Goal: Task Accomplishment & Management: Manage account settings

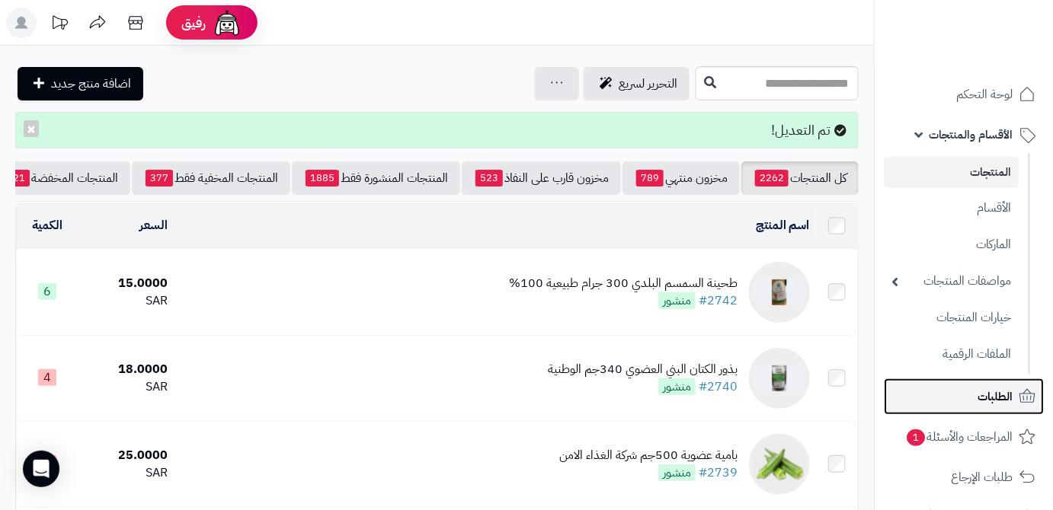
click at [978, 398] on span "الطلبات" at bounding box center [994, 396] width 35 height 21
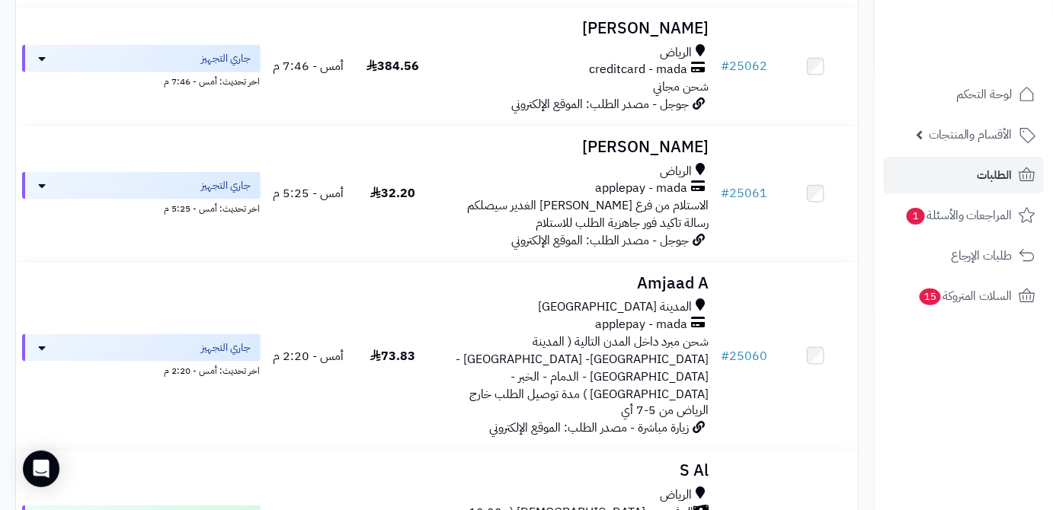
scroll to position [554, 0]
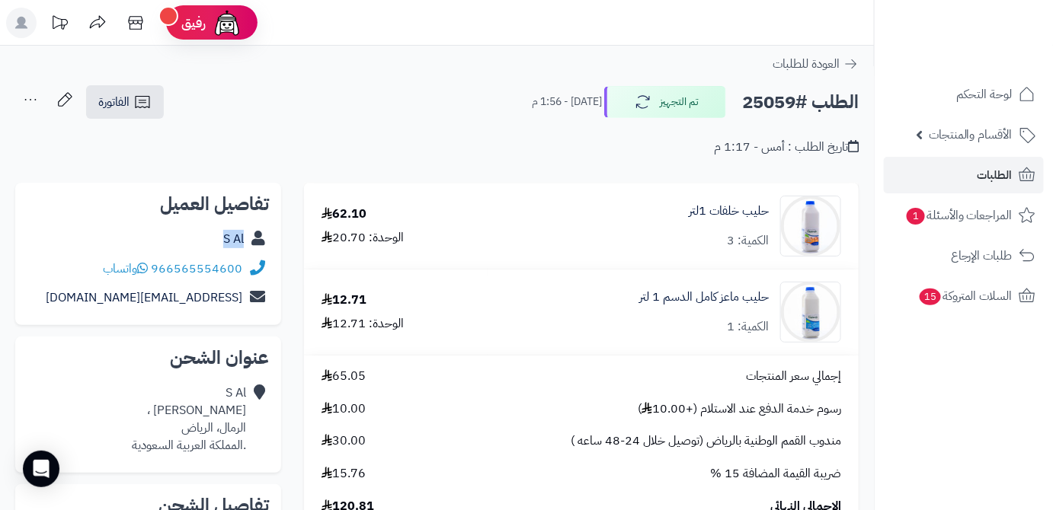
drag, startPoint x: 219, startPoint y: 238, endPoint x: 248, endPoint y: 250, distance: 30.4
click at [248, 250] on div "S Al" at bounding box center [147, 240] width 241 height 30
copy div "S Al"
drag, startPoint x: 154, startPoint y: 264, endPoint x: 264, endPoint y: 258, distance: 109.8
click at [264, 258] on div "966565554600 واتساب" at bounding box center [147, 269] width 241 height 30
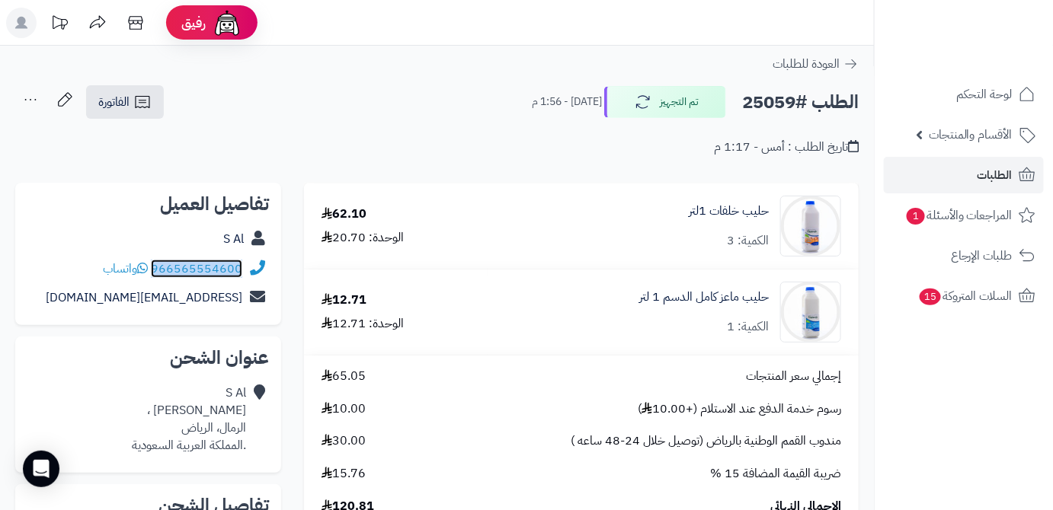
copy div "966565554600"
drag, startPoint x: 138, startPoint y: 304, endPoint x: 240, endPoint y: 307, distance: 102.1
click at [240, 307] on div "sasa@gmail.com" at bounding box center [147, 298] width 241 height 30
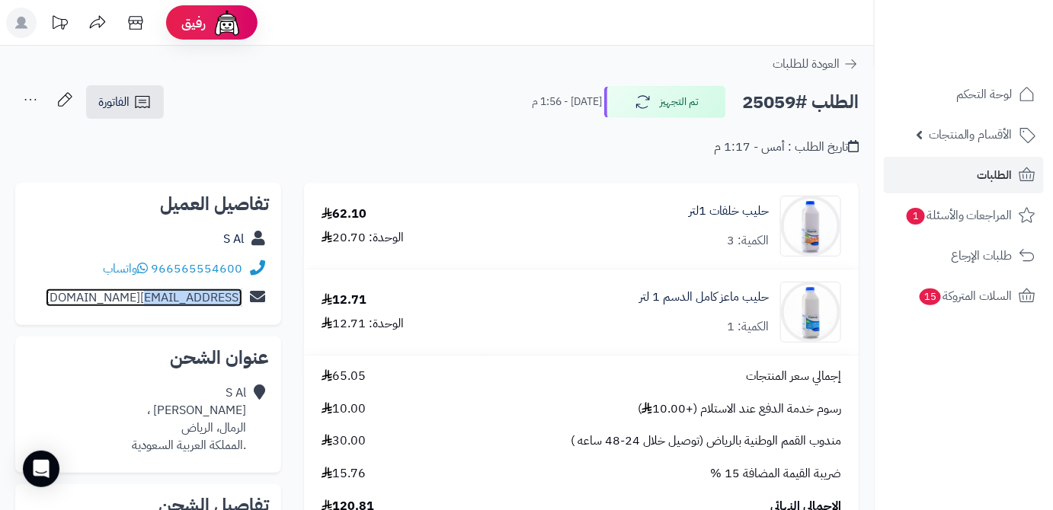
copy link "sasa@gmail.com"
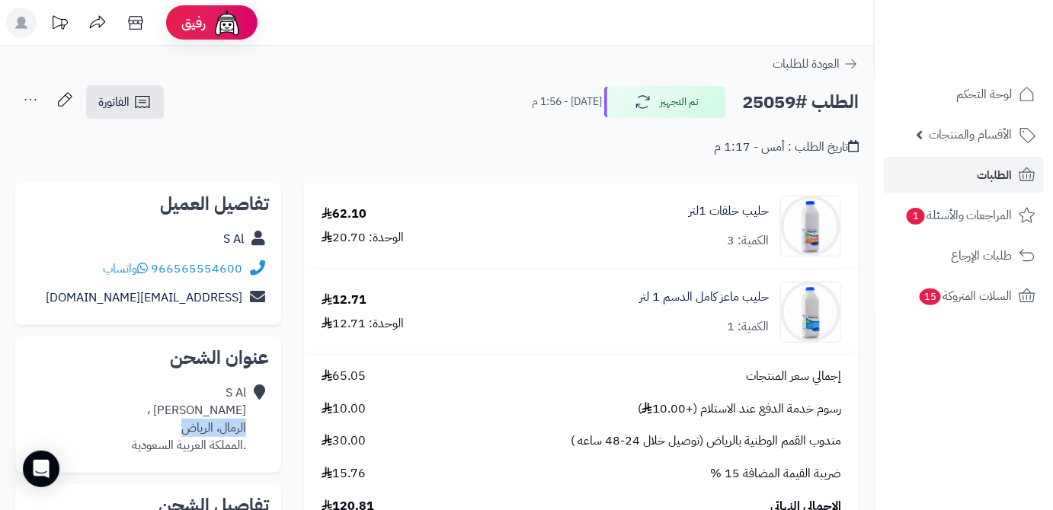
drag, startPoint x: 172, startPoint y: 426, endPoint x: 245, endPoint y: 429, distance: 73.1
click at [245, 429] on div "S Al بن رشد ، الرمال، الرياض .المملكة العربية السعودية" at bounding box center [189, 419] width 114 height 69
copy div "الرمال، الرياض"
click at [770, 101] on h2 "الطلب #25059" at bounding box center [800, 102] width 117 height 31
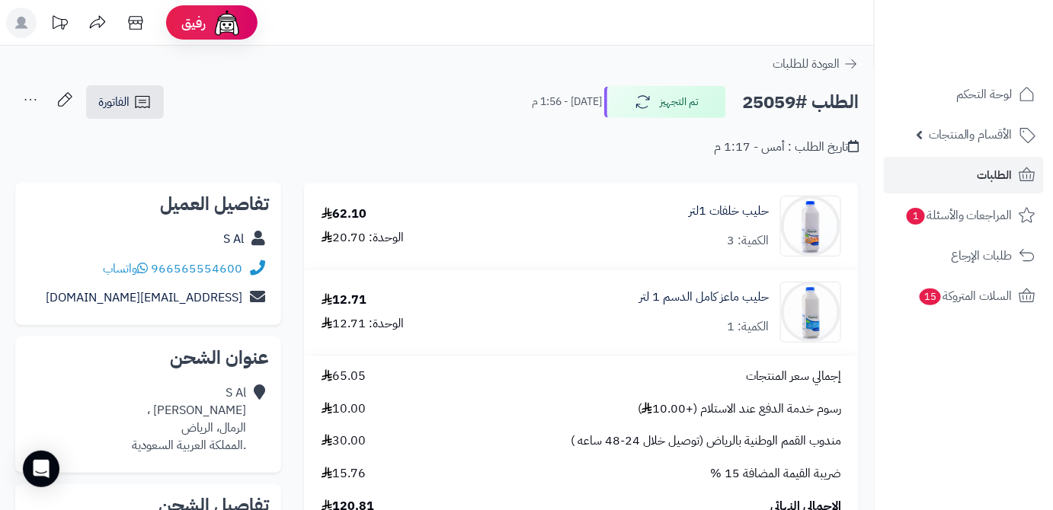
copy h2 "25059"
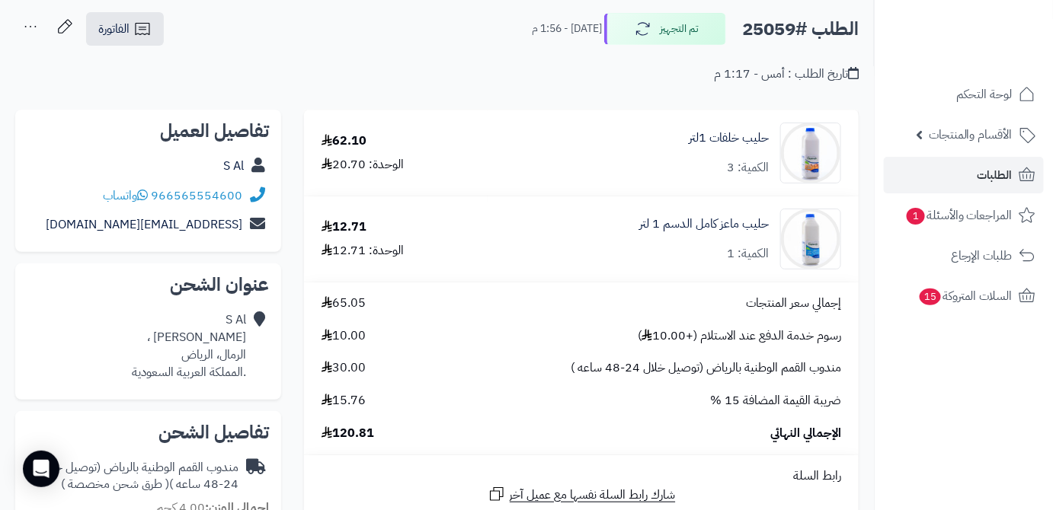
scroll to position [207, 0]
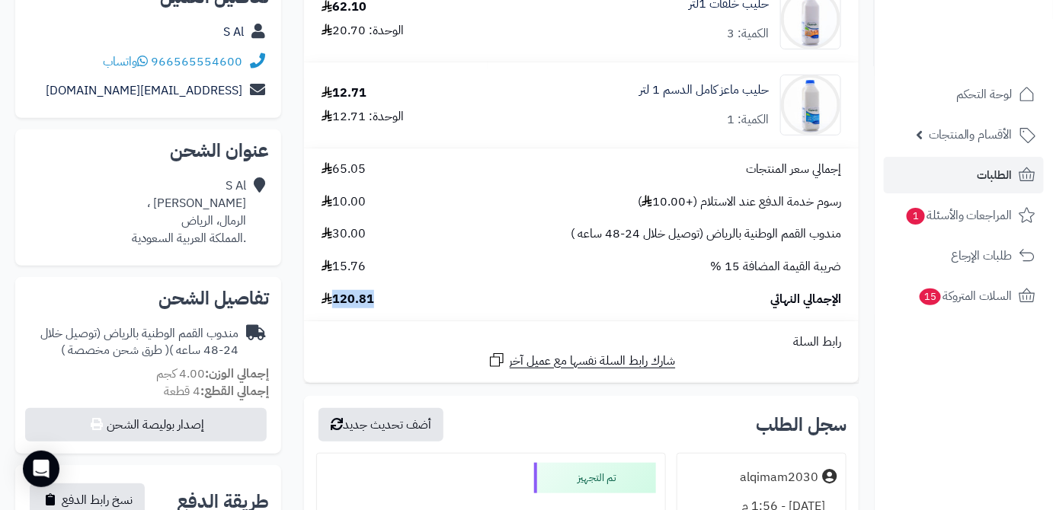
drag, startPoint x: 334, startPoint y: 300, endPoint x: 379, endPoint y: 301, distance: 44.9
click at [379, 301] on div "الإجمالي النهائي 120.81" at bounding box center [581, 300] width 542 height 18
copy span "120.81"
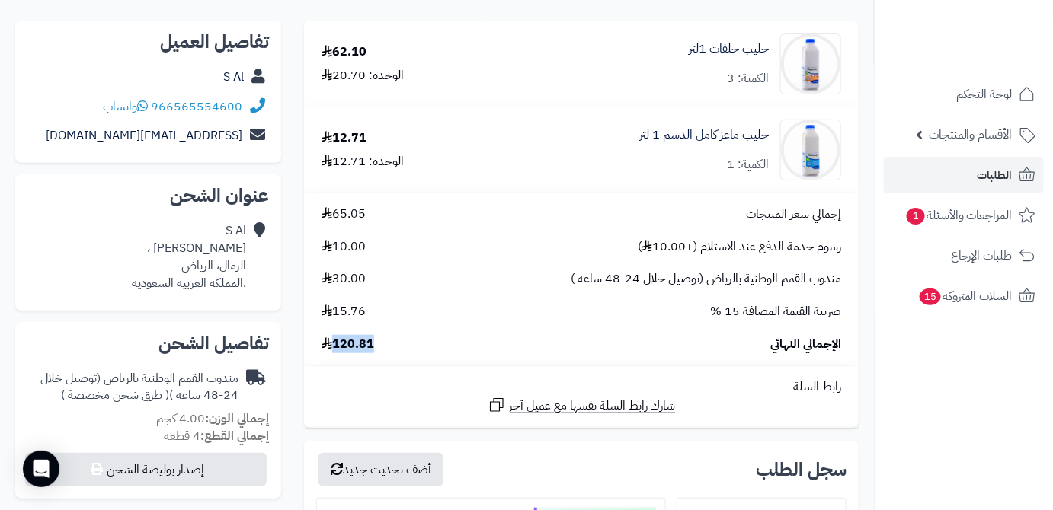
scroll to position [138, 0]
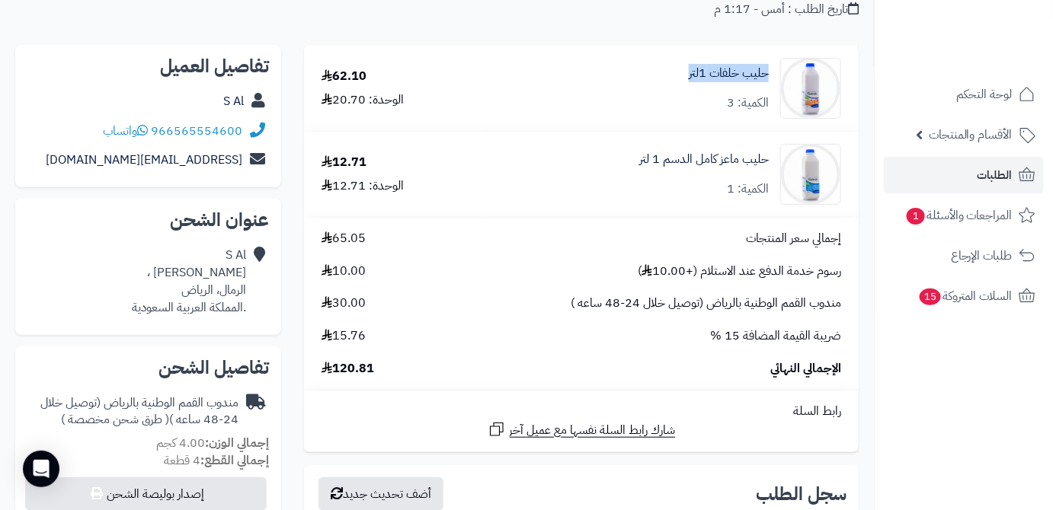
drag, startPoint x: 658, startPoint y: 81, endPoint x: 771, endPoint y: 78, distance: 112.8
click at [771, 78] on div "حليب خلفات 1لتر الكمية: 3" at bounding box center [673, 88] width 359 height 61
copy link "حليب خلفات 1لتر"
drag, startPoint x: 774, startPoint y: 155, endPoint x: 621, endPoint y: 161, distance: 152.4
click at [621, 161] on div "حليب ماعز كامل الدسم 1 لتر الكمية: 1" at bounding box center [673, 174] width 359 height 61
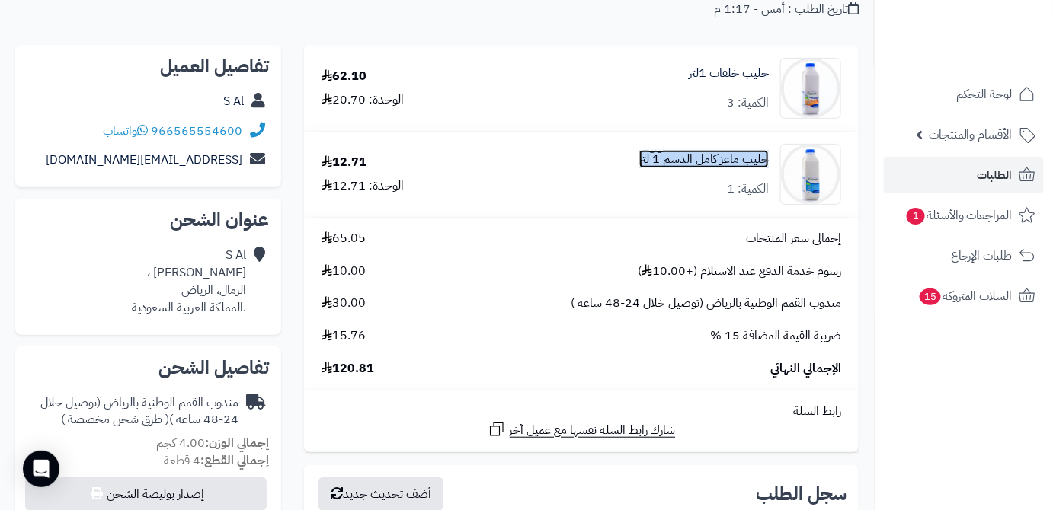
copy link "حليب ماعز كامل الدسم 1 لتر"
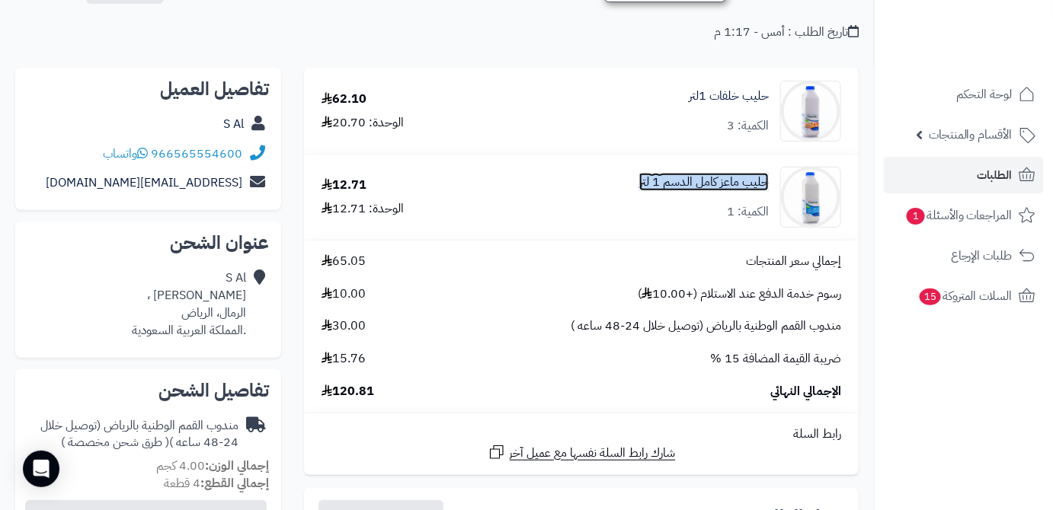
scroll to position [0, 0]
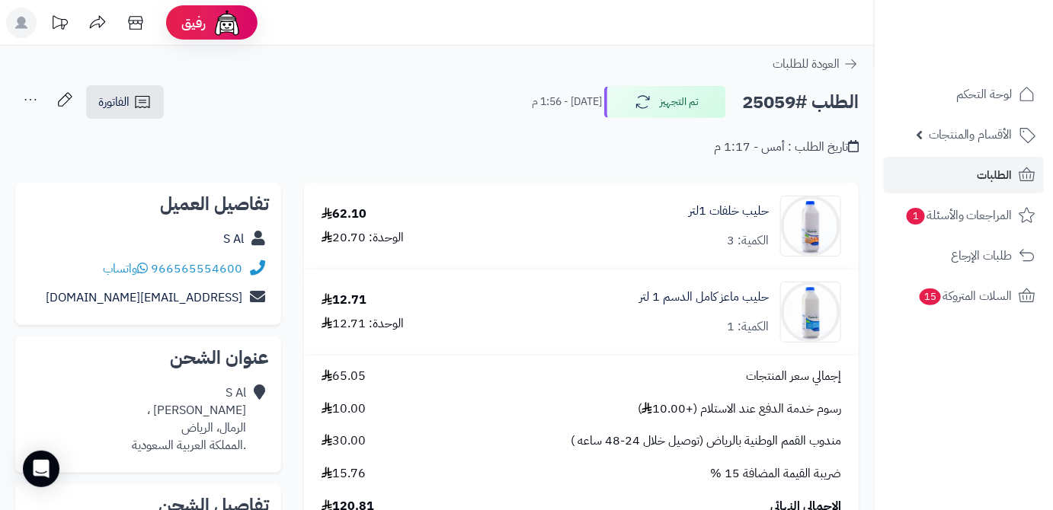
click at [773, 103] on h2 "الطلب #25059" at bounding box center [800, 102] width 117 height 31
copy h2 "25059"
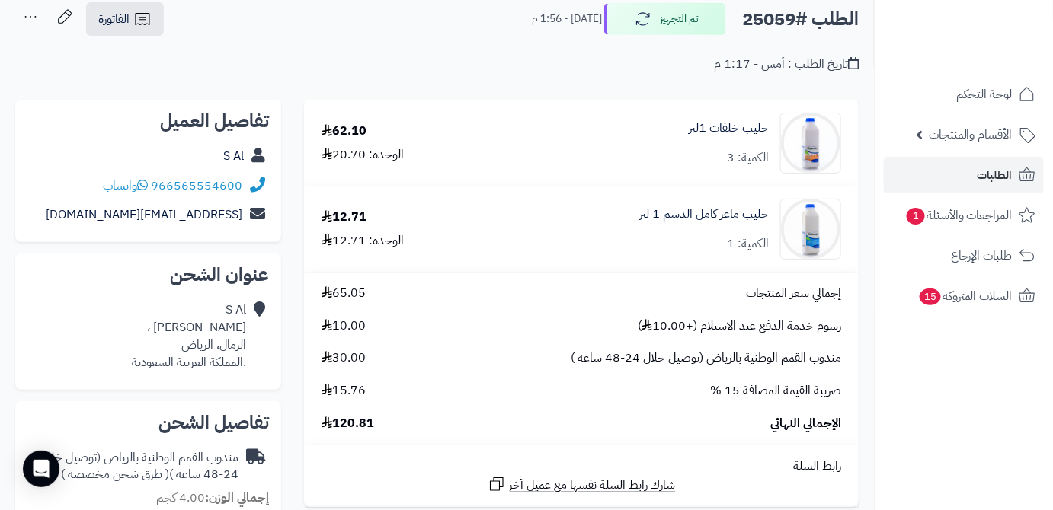
scroll to position [138, 0]
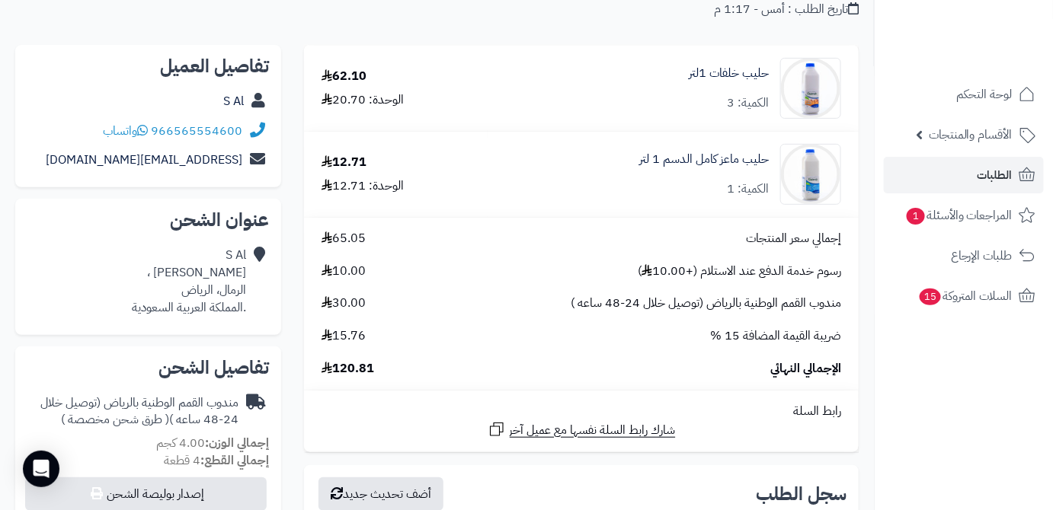
drag, startPoint x: 382, startPoint y: 374, endPoint x: 333, endPoint y: 375, distance: 49.5
click at [333, 375] on div "الإجمالي النهائي 120.81" at bounding box center [581, 369] width 542 height 18
copy span "120.81"
drag, startPoint x: 772, startPoint y: 72, endPoint x: 679, endPoint y: 76, distance: 93.0
click at [670, 80] on div "حليب خلفات 1لتر الكمية: 3" at bounding box center [673, 88] width 359 height 61
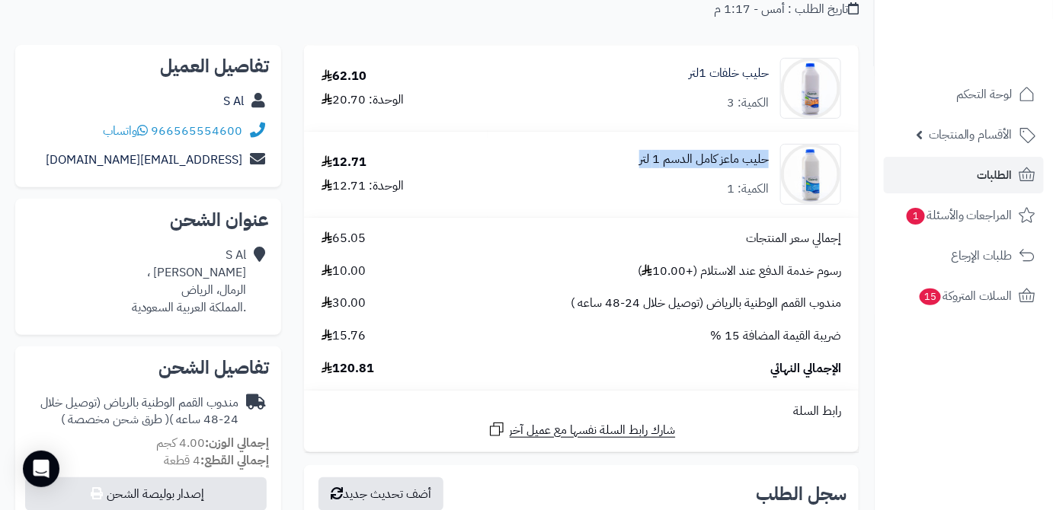
drag, startPoint x: 774, startPoint y: 159, endPoint x: 647, endPoint y: 167, distance: 126.7
click at [625, 167] on div "حليب ماعز كامل الدسم 1 لتر الكمية: 1" at bounding box center [673, 174] width 359 height 61
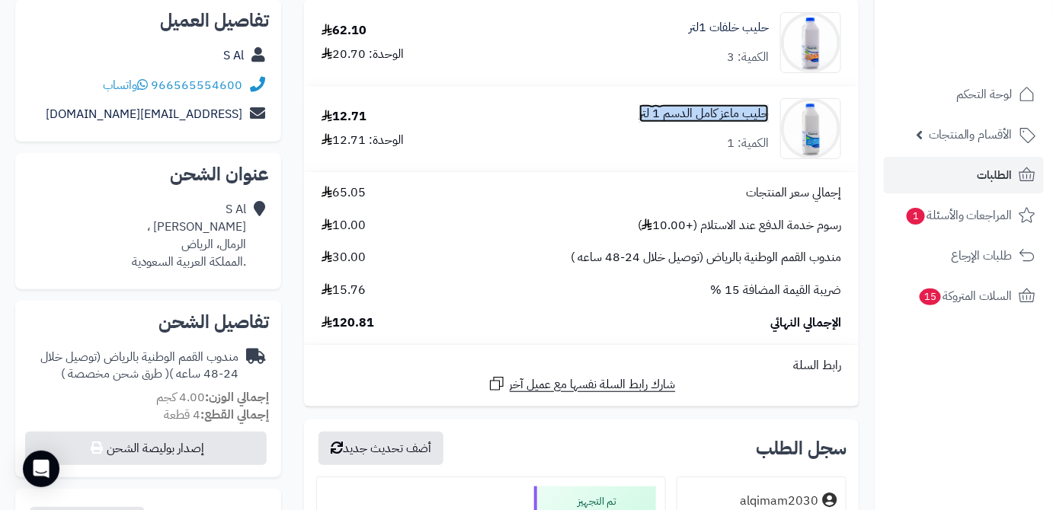
scroll to position [207, 0]
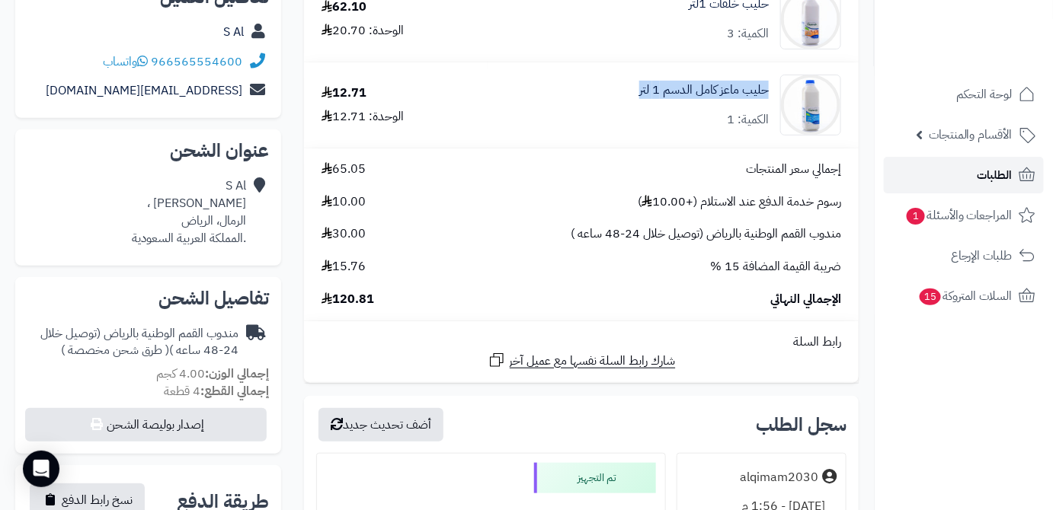
click at [977, 173] on span "الطلبات" at bounding box center [994, 175] width 35 height 21
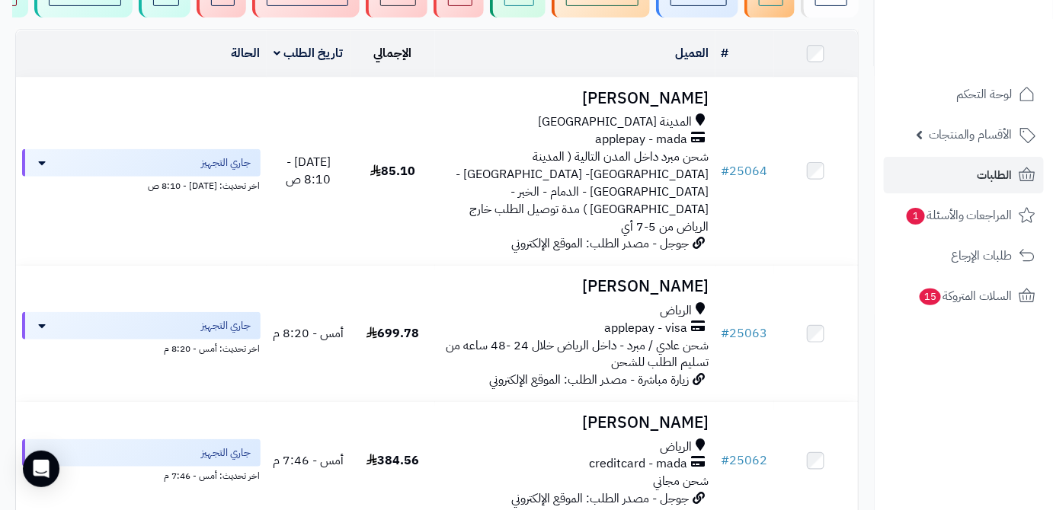
scroll to position [138, 0]
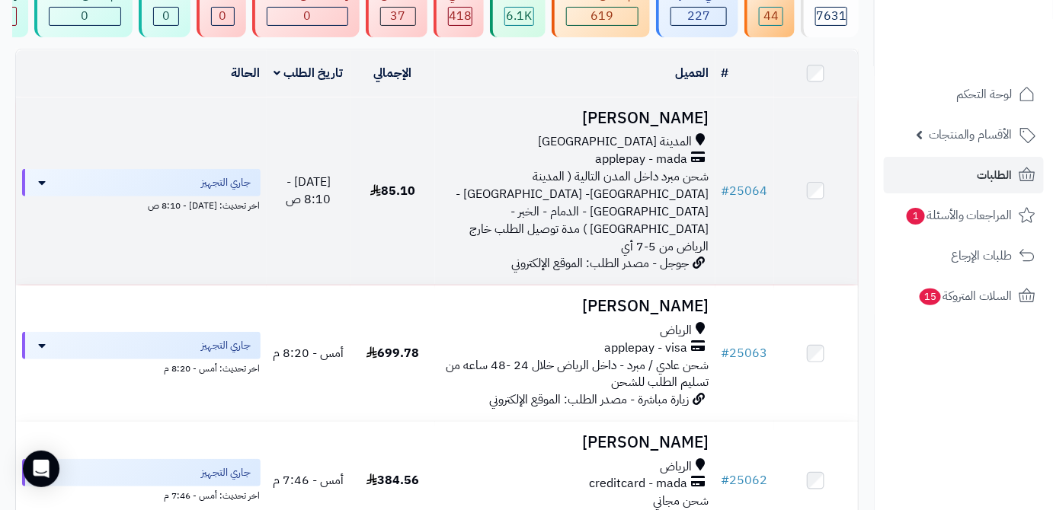
click at [658, 123] on h3 "هناء حسن" at bounding box center [575, 119] width 268 height 18
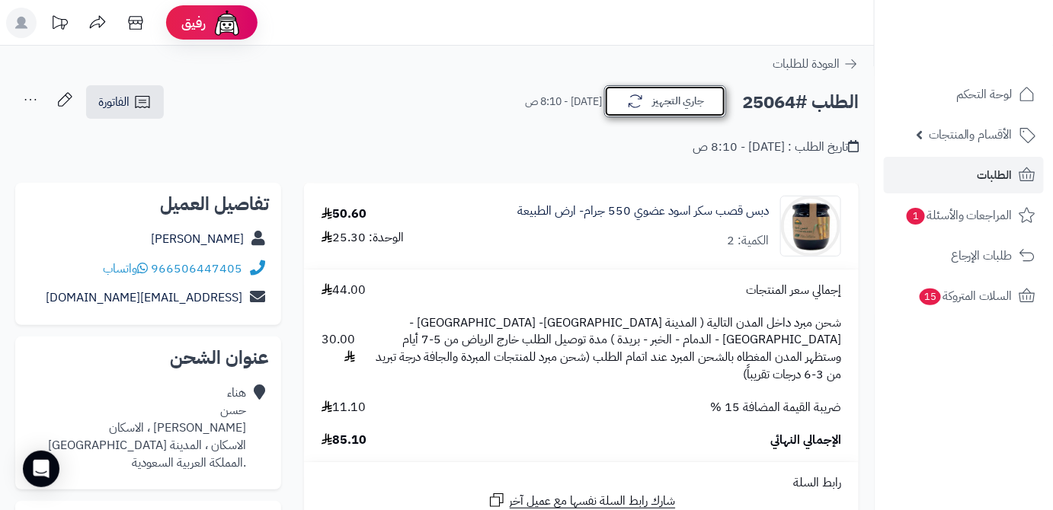
click at [671, 112] on button "جاري التجهيز" at bounding box center [665, 101] width 122 height 32
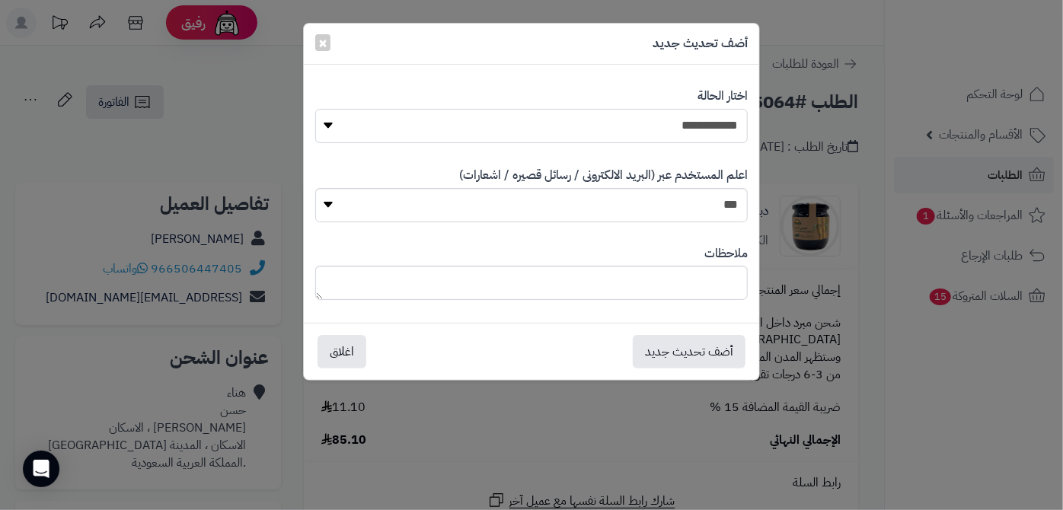
click at [672, 113] on select "**********" at bounding box center [531, 126] width 433 height 34
select select "*"
click at [315, 109] on select "**********" at bounding box center [531, 126] width 433 height 34
paste textarea "**********"
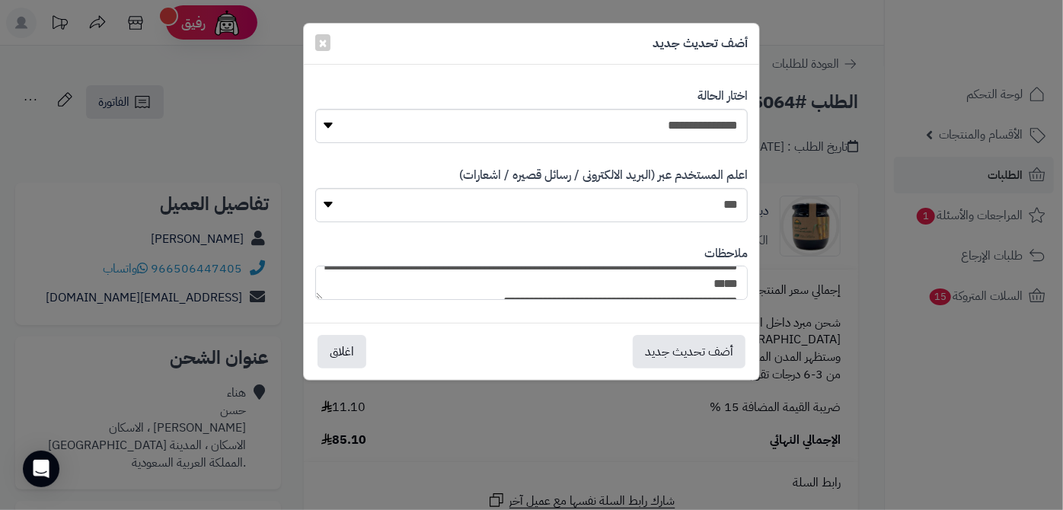
scroll to position [37, 0]
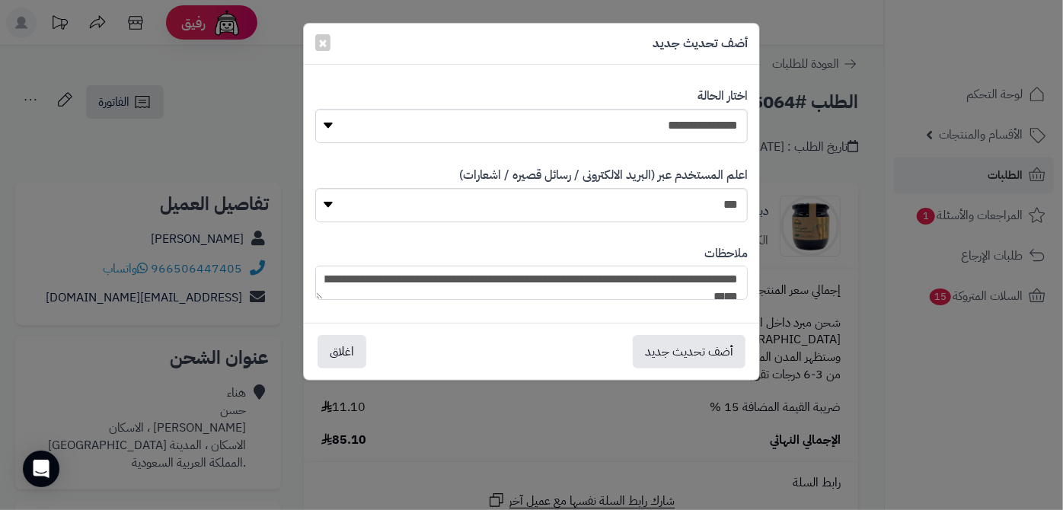
click at [585, 282] on textarea "**********" at bounding box center [531, 283] width 433 height 34
type textarea "**********"
click at [704, 346] on button "أضف تحديث جديد" at bounding box center [689, 351] width 113 height 34
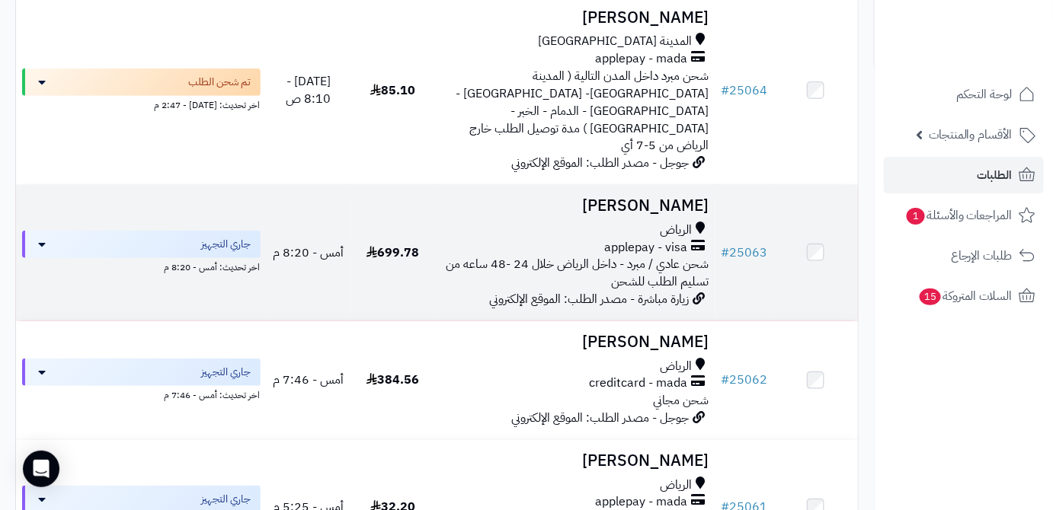
scroll to position [208, 0]
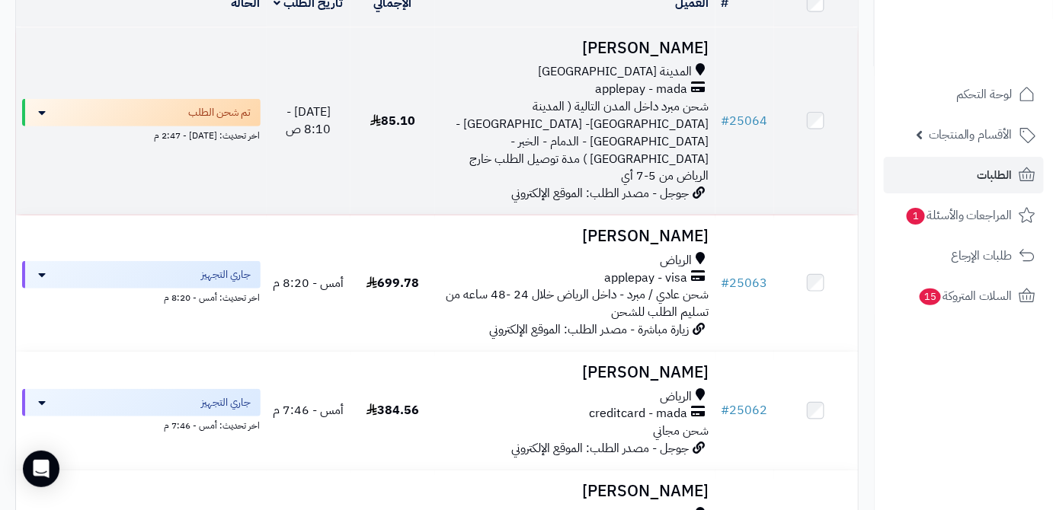
click at [681, 57] on h3 "هناء حسن" at bounding box center [575, 49] width 268 height 18
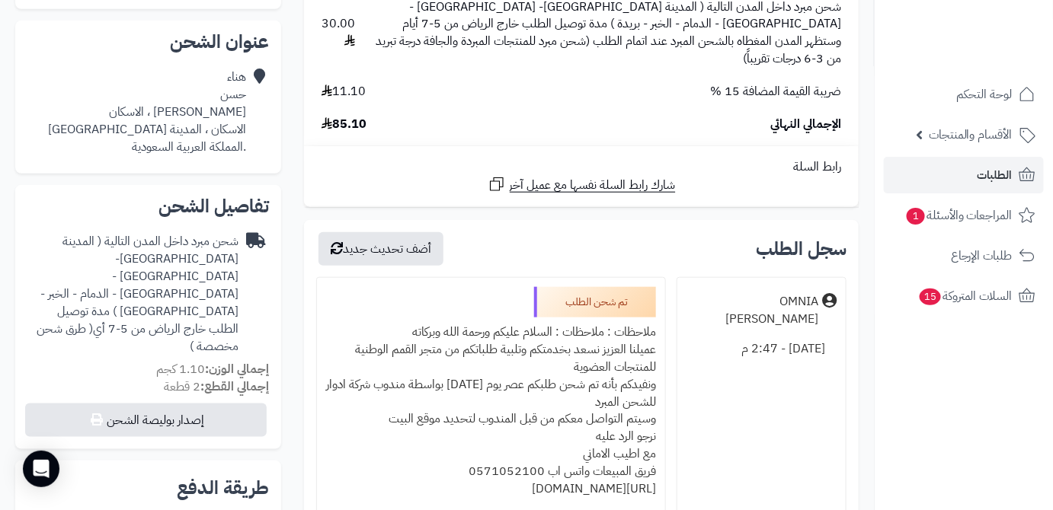
scroll to position [484, 0]
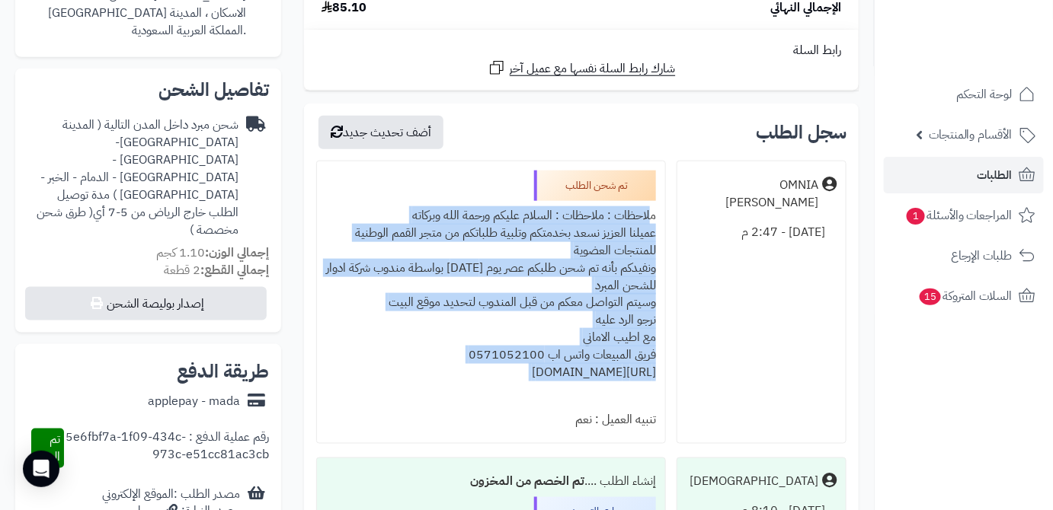
drag, startPoint x: 660, startPoint y: 197, endPoint x: 468, endPoint y: 374, distance: 260.9
click at [468, 374] on div "تم شحن الطلب ملاحظات : ملاحظات : السلام عليكم ورحمة الله وبركاته عميلنا العزيز …" at bounding box center [491, 302] width 350 height 283
copy div "ملاحظات : ملاحظات : السلام عليكم ورحمة الله وبركاته عميلنا العزيز نسعد بخدمتكم …"
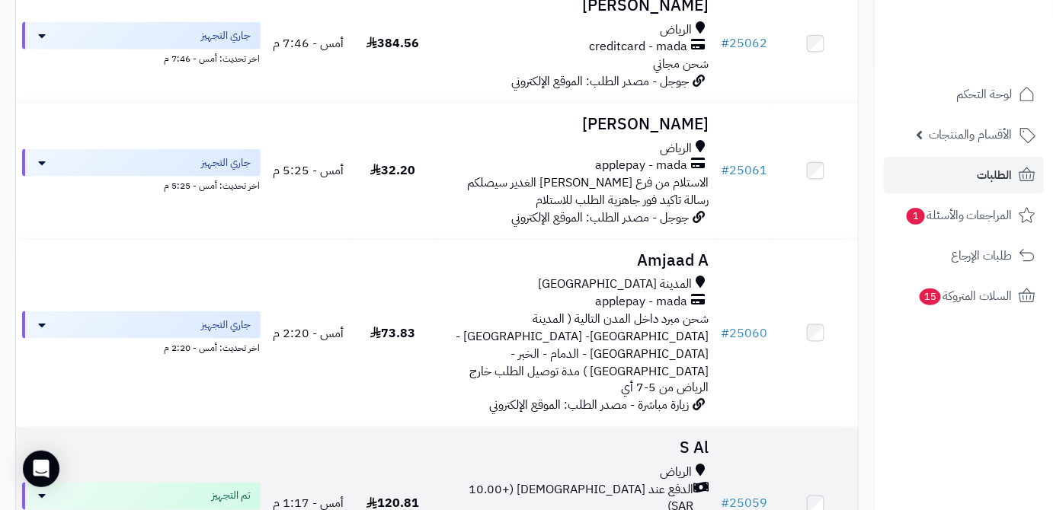
scroll to position [623, 0]
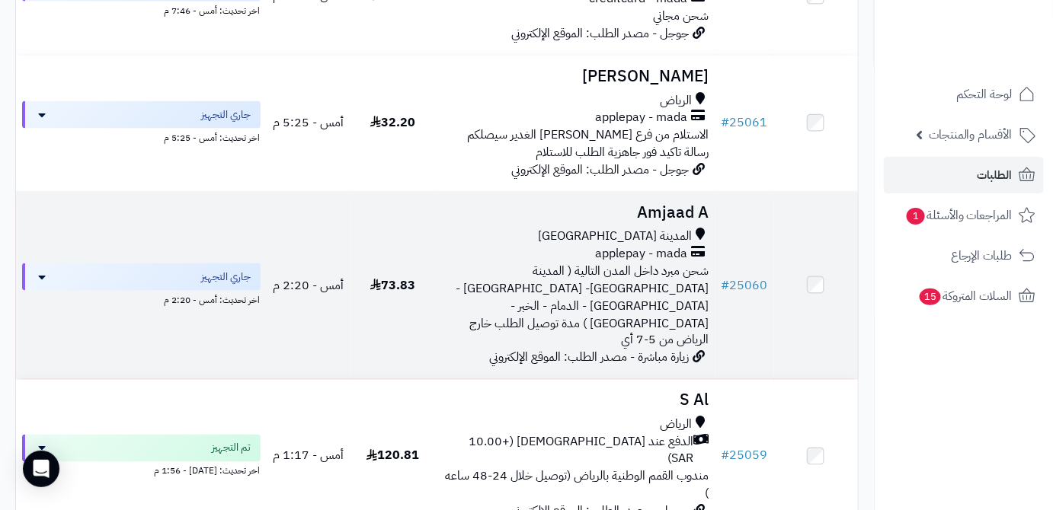
click at [651, 204] on h3 "Amjaad A" at bounding box center [575, 213] width 268 height 18
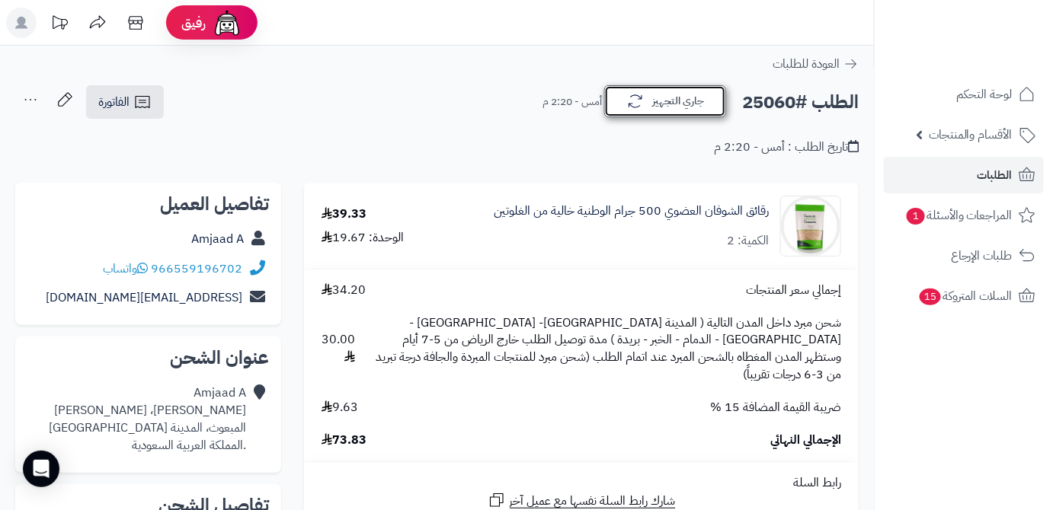
click at [653, 116] on button "جاري التجهيز" at bounding box center [665, 101] width 122 height 32
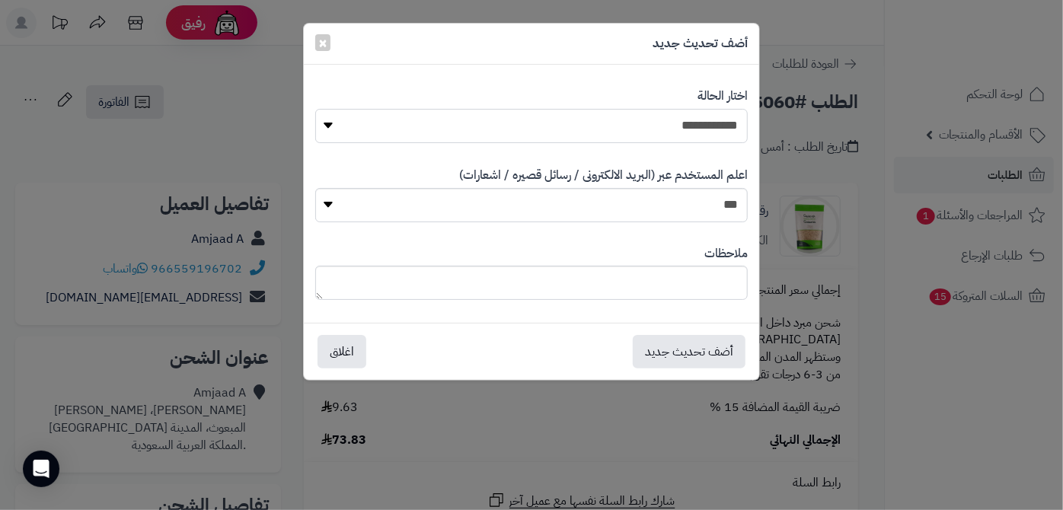
click at [653, 116] on select "**********" at bounding box center [531, 126] width 433 height 34
select select "*"
click at [315, 109] on select "**********" at bounding box center [531, 126] width 433 height 34
paste textarea "**********"
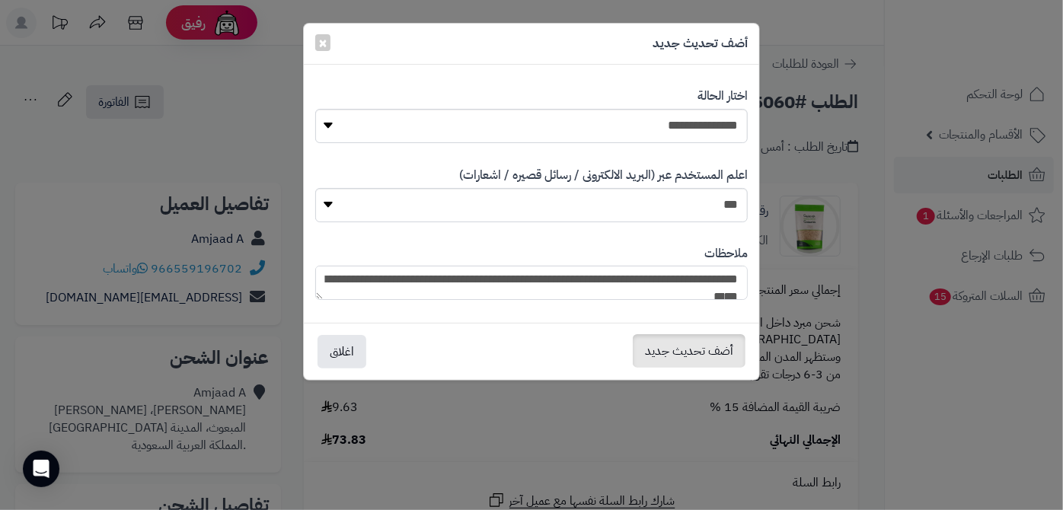
type textarea "**********"
click at [669, 347] on button "أضف تحديث جديد" at bounding box center [689, 351] width 113 height 34
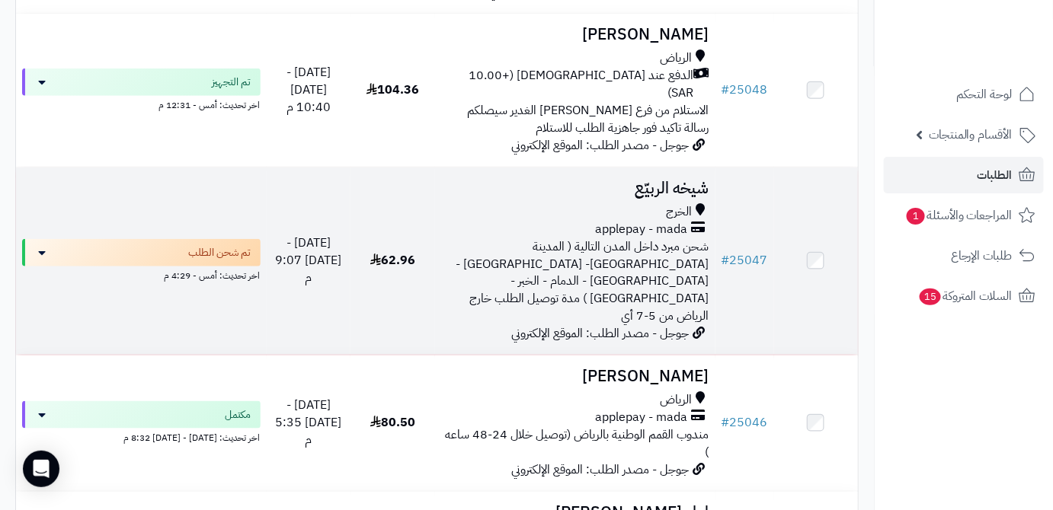
scroll to position [2493, 0]
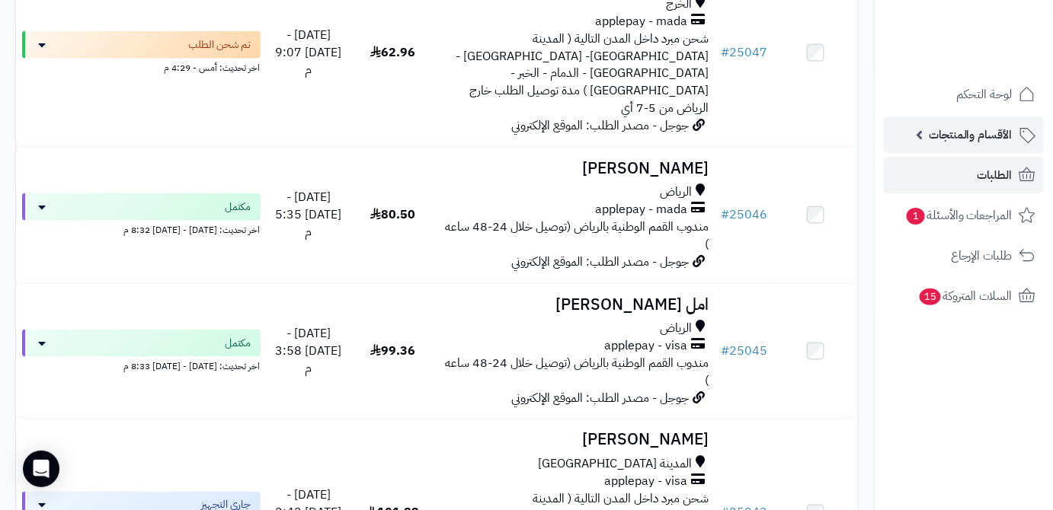
click at [954, 149] on link "الأقسام والمنتجات" at bounding box center [963, 135] width 160 height 37
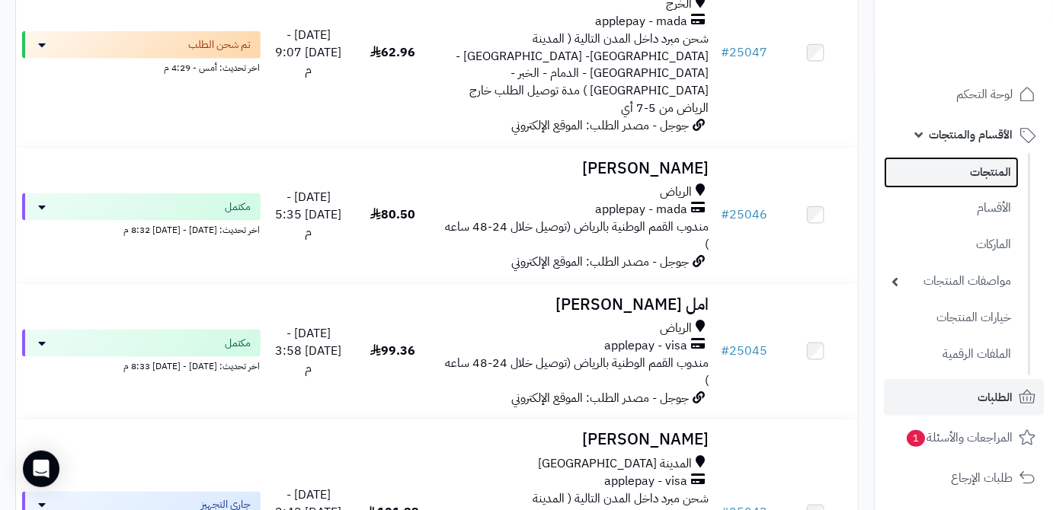
click at [947, 180] on link "المنتجات" at bounding box center [950, 172] width 135 height 31
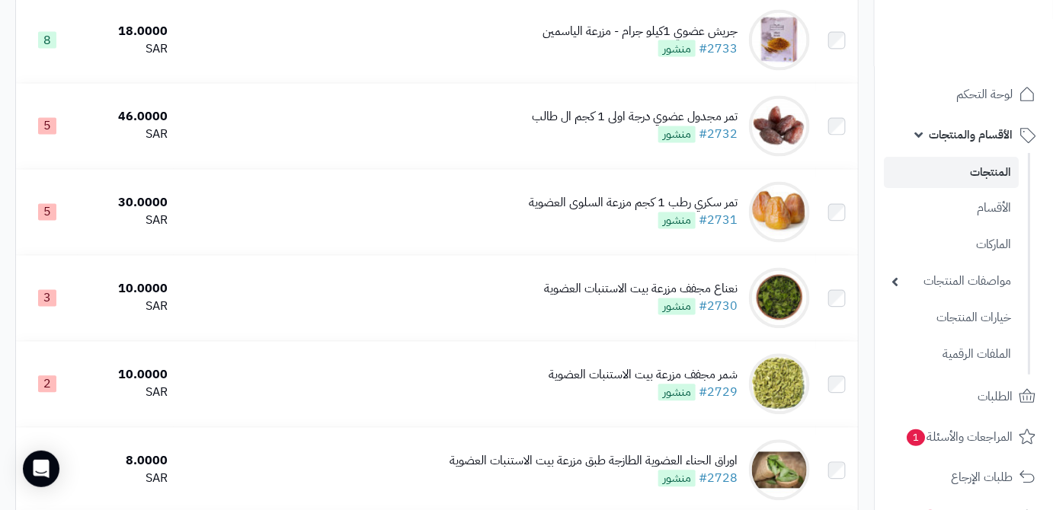
scroll to position [899, 0]
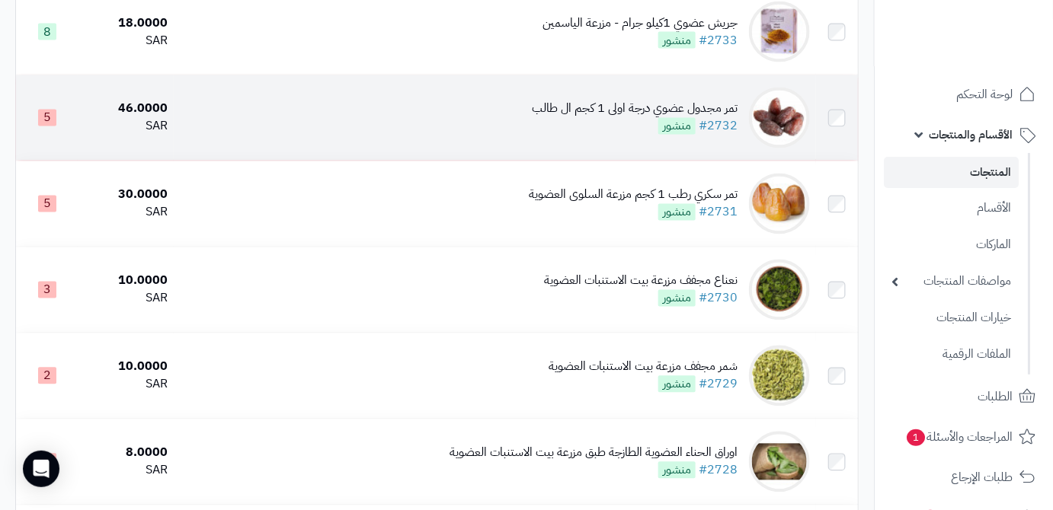
click at [625, 108] on td "تمر مجدول عضوي درجة اولى 1 كجم ال طالب #2732 منشور" at bounding box center [495, 117] width 642 height 85
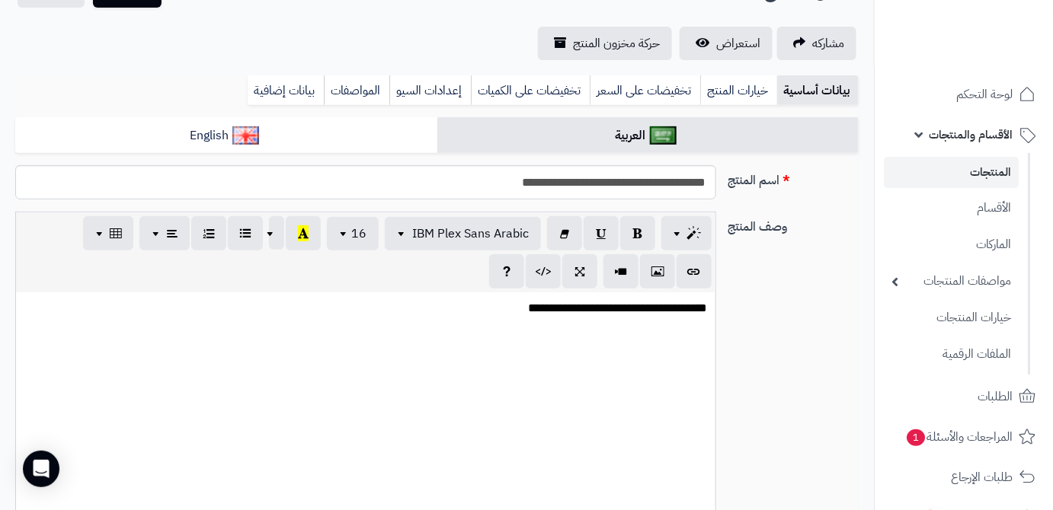
scroll to position [658, 0]
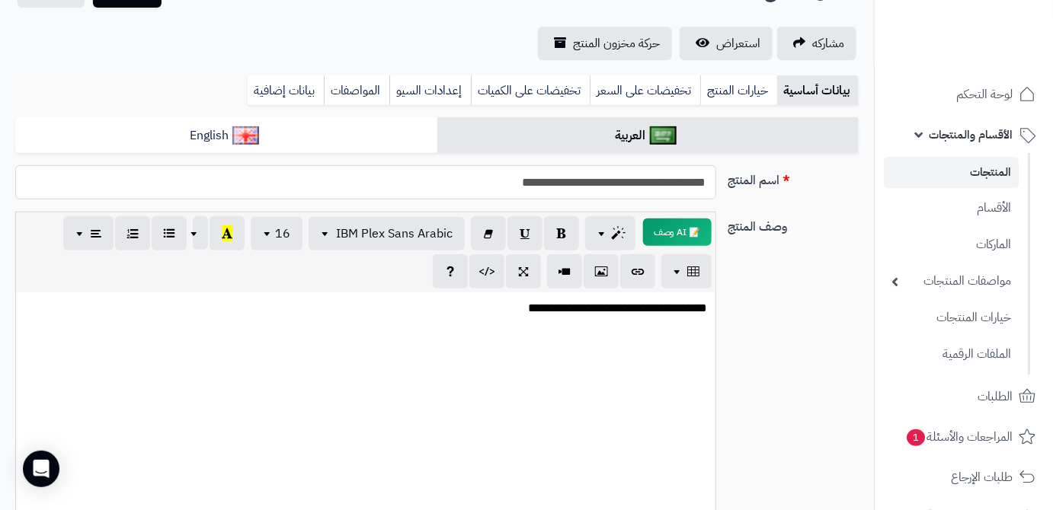
drag, startPoint x: 704, startPoint y: 182, endPoint x: 619, endPoint y: 192, distance: 85.9
click at [619, 192] on input "**********" at bounding box center [365, 182] width 701 height 34
click at [450, 315] on p "**********" at bounding box center [365, 309] width 685 height 18
paste div
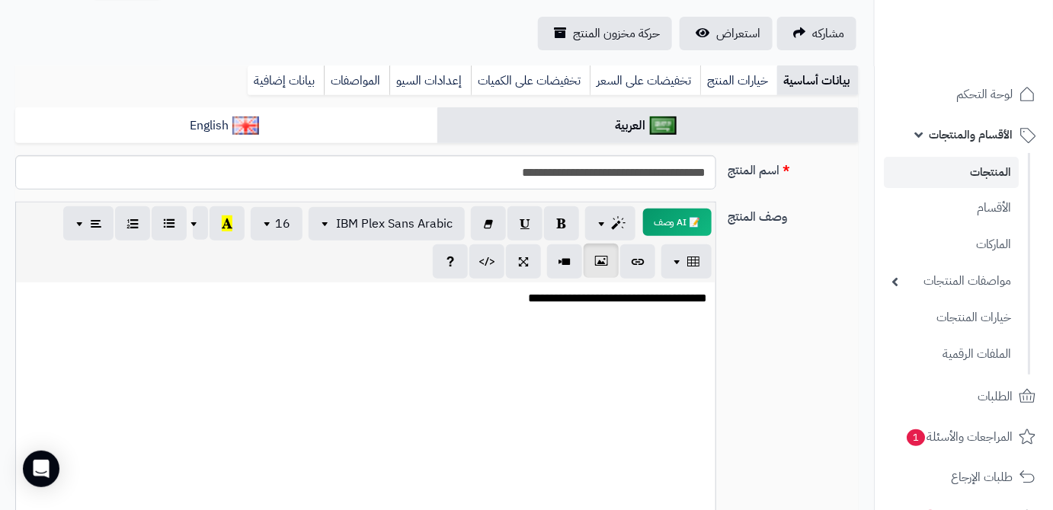
scroll to position [114, 0]
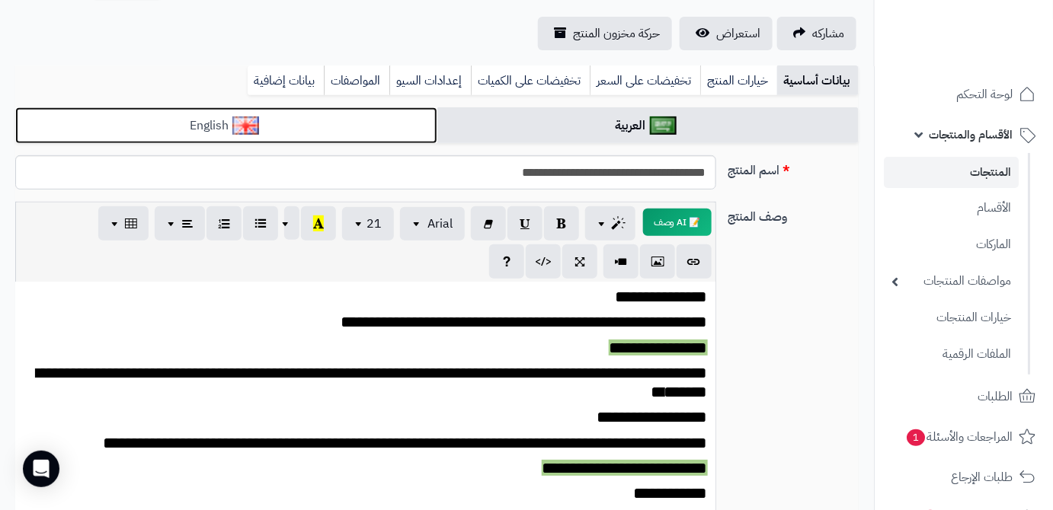
click at [364, 121] on link "English" at bounding box center [226, 125] width 422 height 37
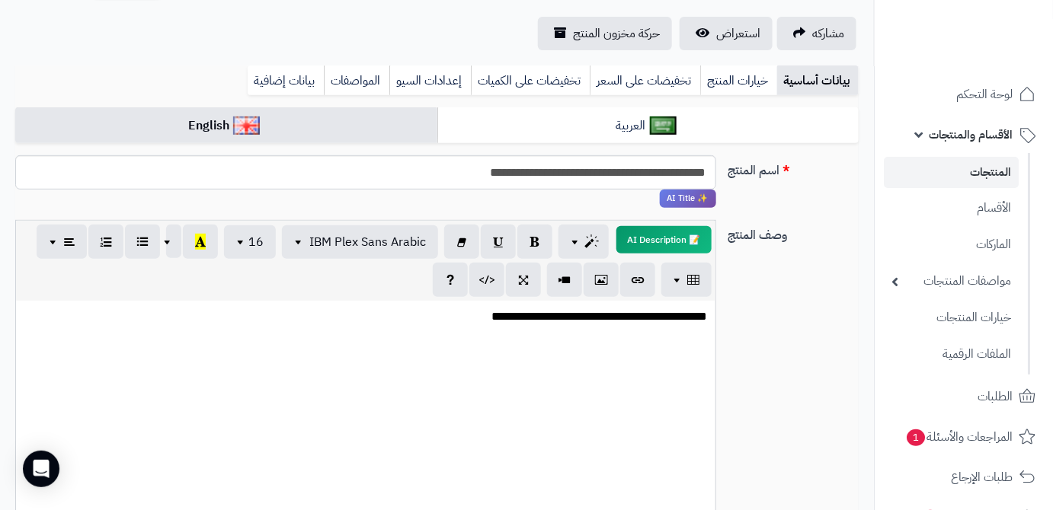
drag, startPoint x: 638, startPoint y: 376, endPoint x: 403, endPoint y: 315, distance: 243.3
click at [403, 315] on p "**********" at bounding box center [365, 317] width 685 height 18
paste div
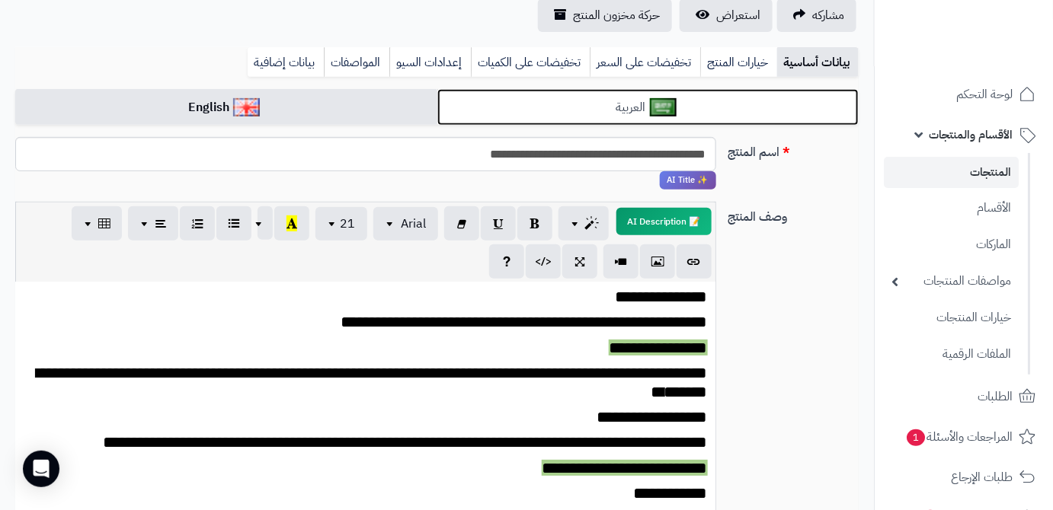
click at [621, 105] on link "العربية" at bounding box center [648, 107] width 422 height 37
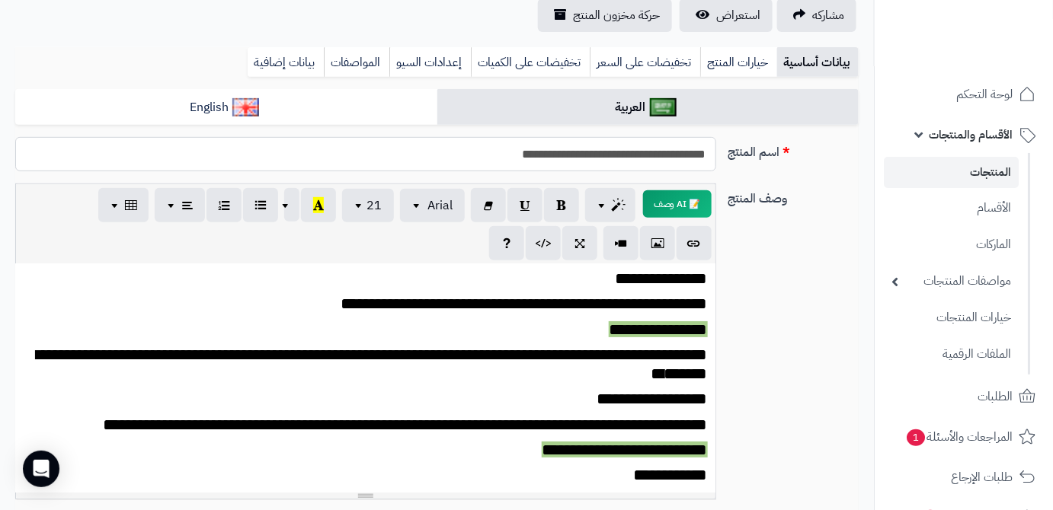
click at [626, 148] on input "**********" at bounding box center [365, 154] width 701 height 34
click at [298, 58] on link "بيانات إضافية" at bounding box center [286, 62] width 76 height 30
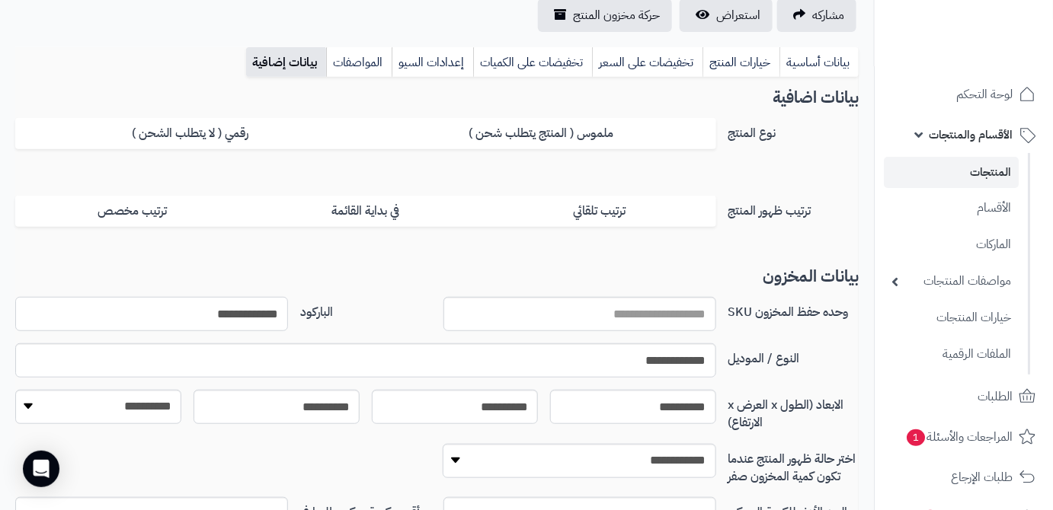
click at [254, 321] on input "**********" at bounding box center [151, 314] width 273 height 34
click at [823, 59] on link "بيانات أساسية" at bounding box center [818, 62] width 79 height 30
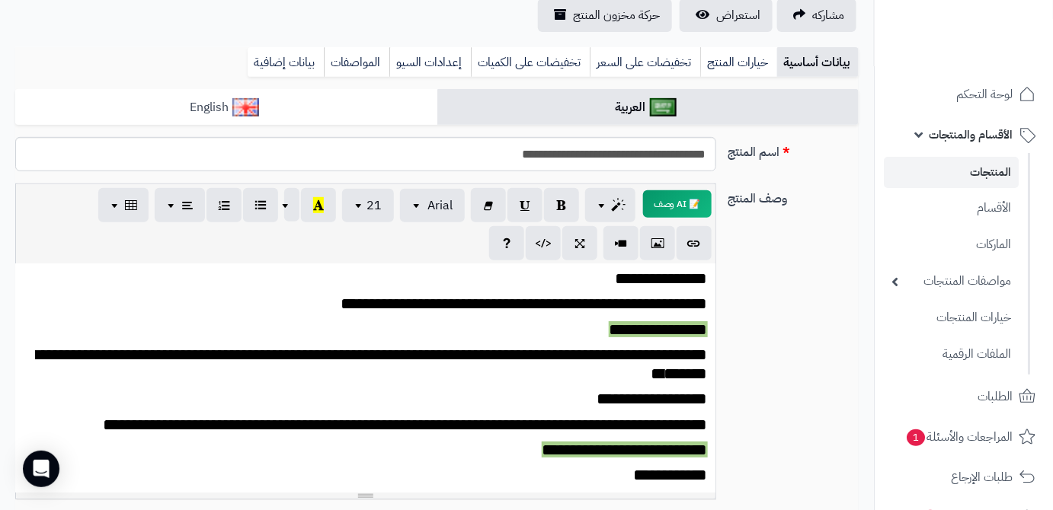
scroll to position [28, 0]
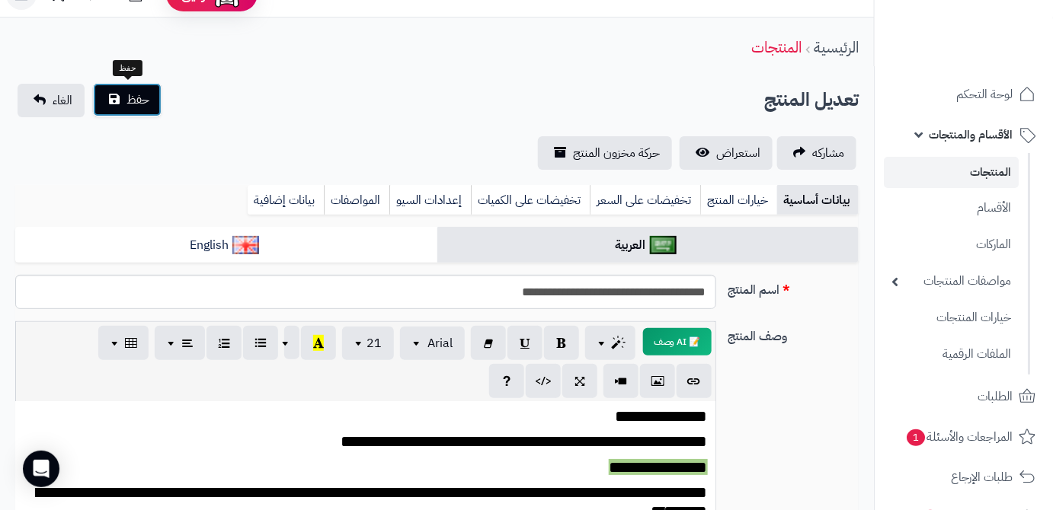
click at [128, 91] on span "حفظ" at bounding box center [137, 100] width 23 height 18
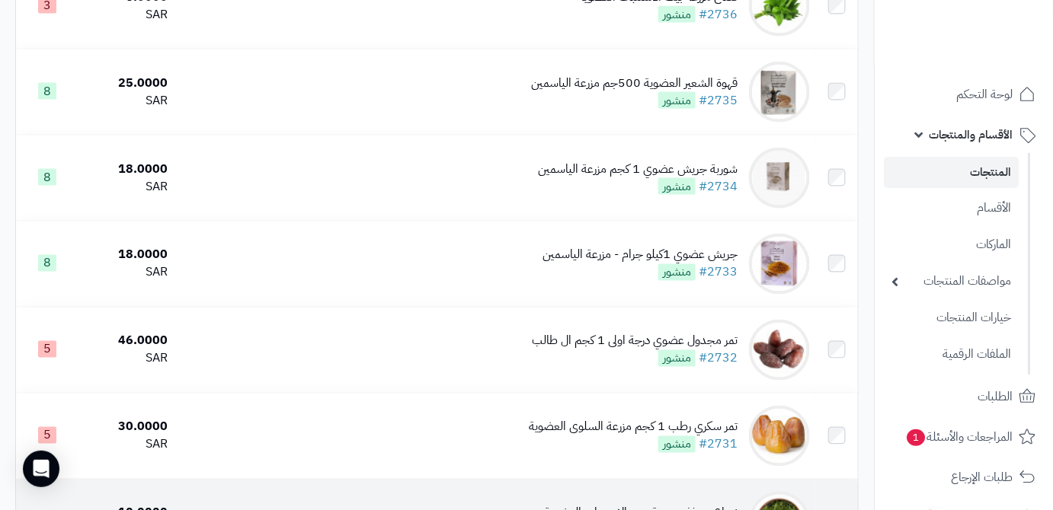
scroll to position [692, 0]
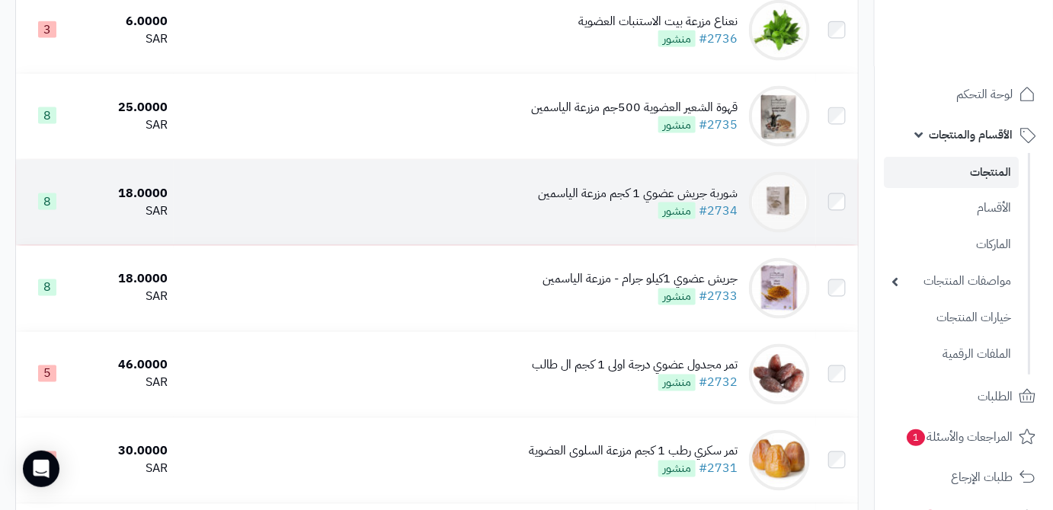
click at [615, 214] on div "شوربة جريش عضوي 1 كجم مزرعة الياسمين #2734 منشور" at bounding box center [638, 202] width 200 height 35
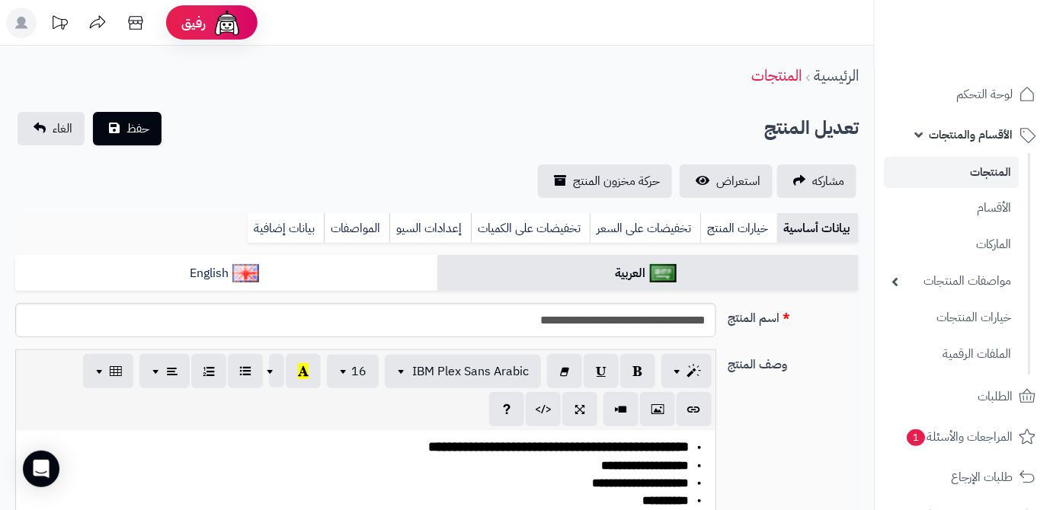
scroll to position [715, 0]
click at [615, 316] on input "**********" at bounding box center [365, 320] width 701 height 34
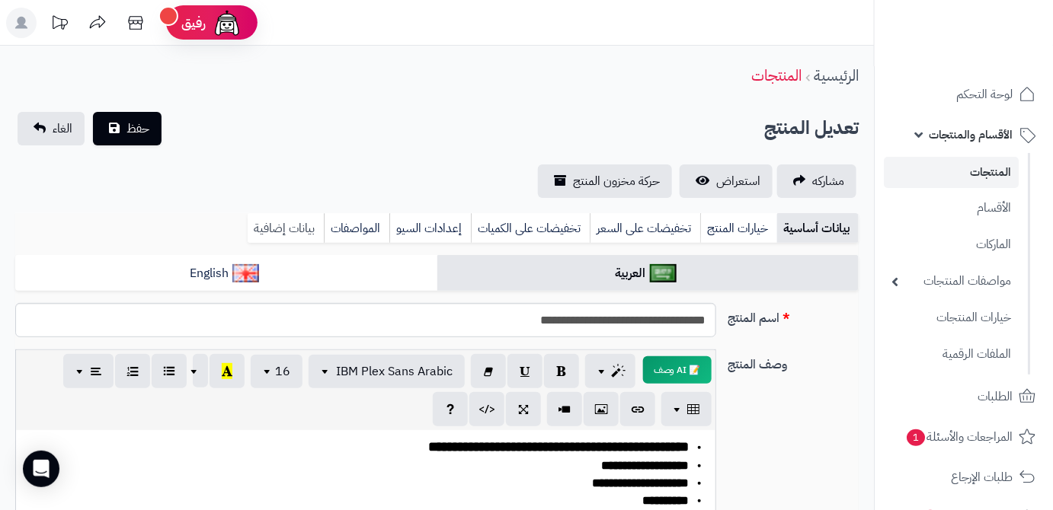
click at [279, 232] on link "بيانات إضافية" at bounding box center [286, 228] width 76 height 30
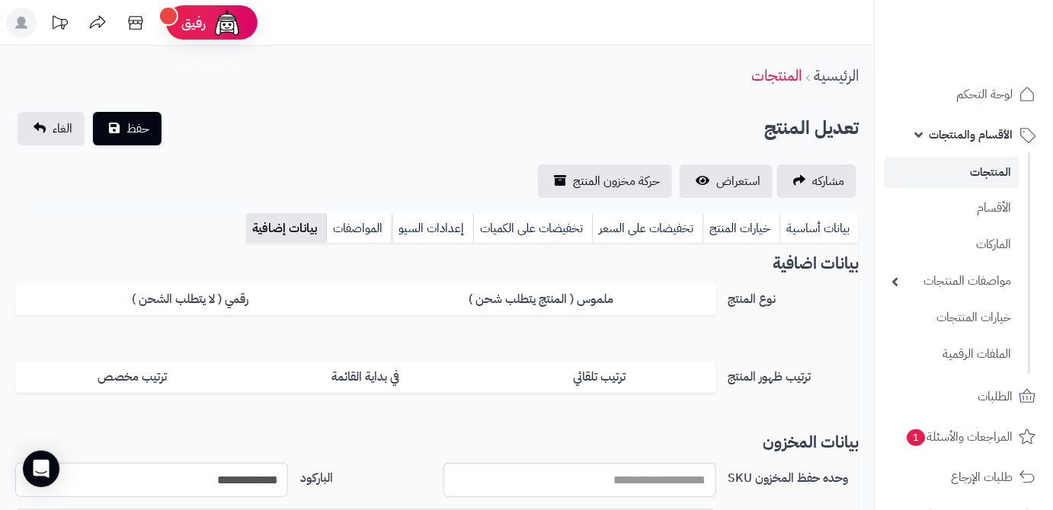
click at [257, 479] on input "**********" at bounding box center [151, 480] width 273 height 34
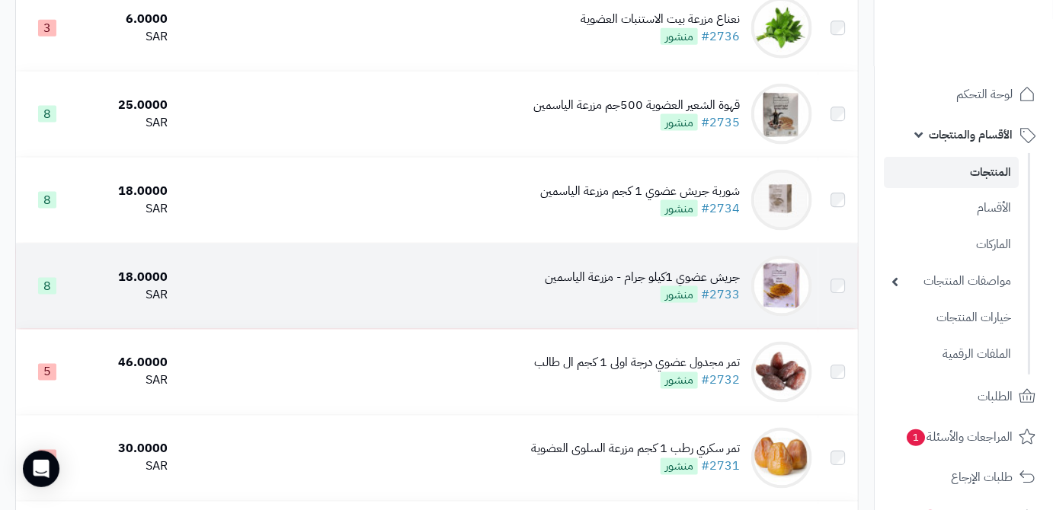
scroll to position [643, 0]
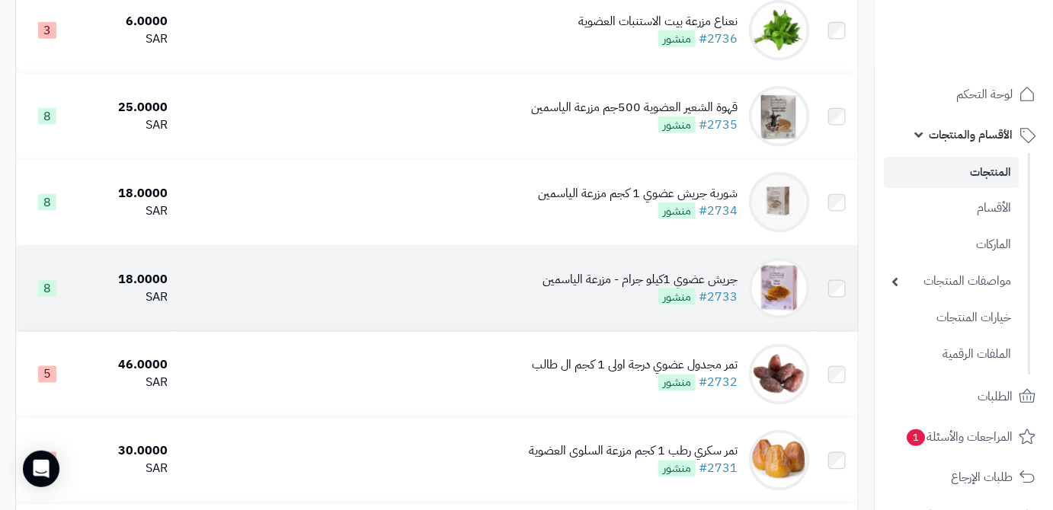
click at [596, 289] on div "جريش عضوي 1كيلو جرام - مزرعة الياسمين" at bounding box center [639, 280] width 195 height 18
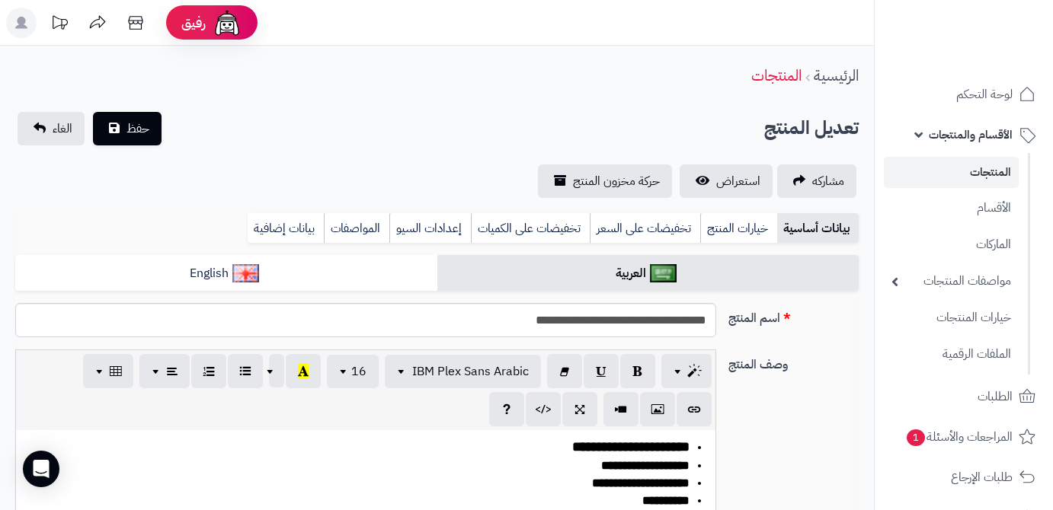
click at [667, 321] on input "**********" at bounding box center [365, 320] width 701 height 34
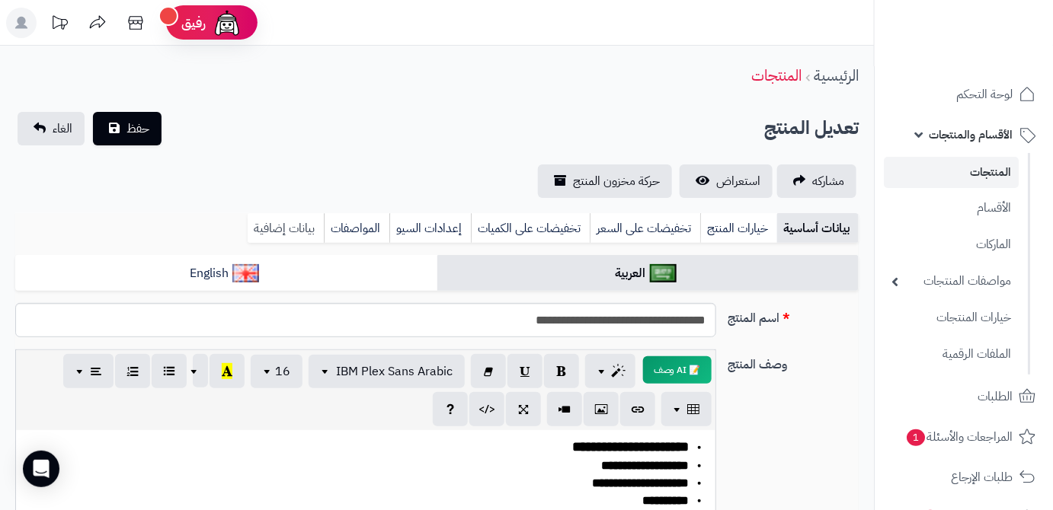
click at [311, 232] on link "بيانات إضافية" at bounding box center [286, 228] width 76 height 30
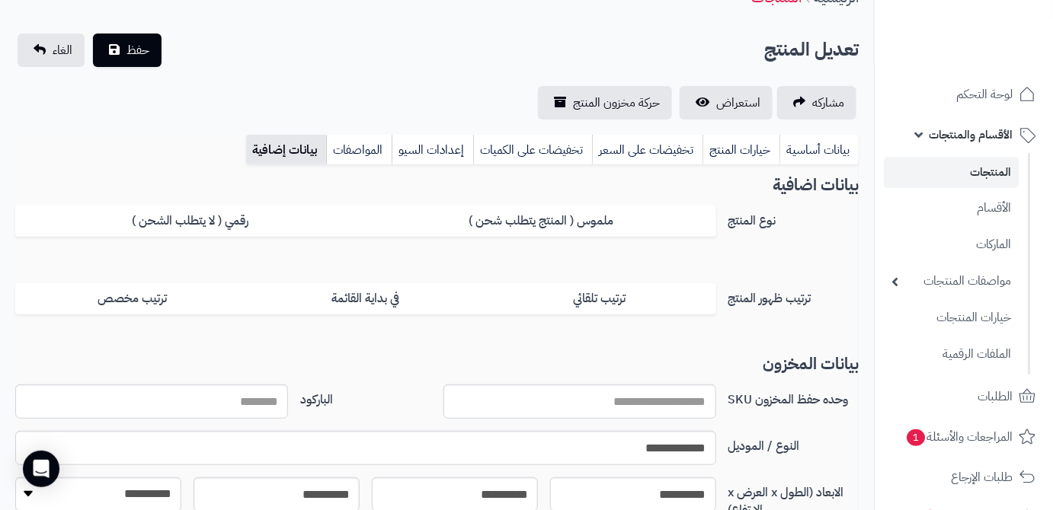
scroll to position [138, 0]
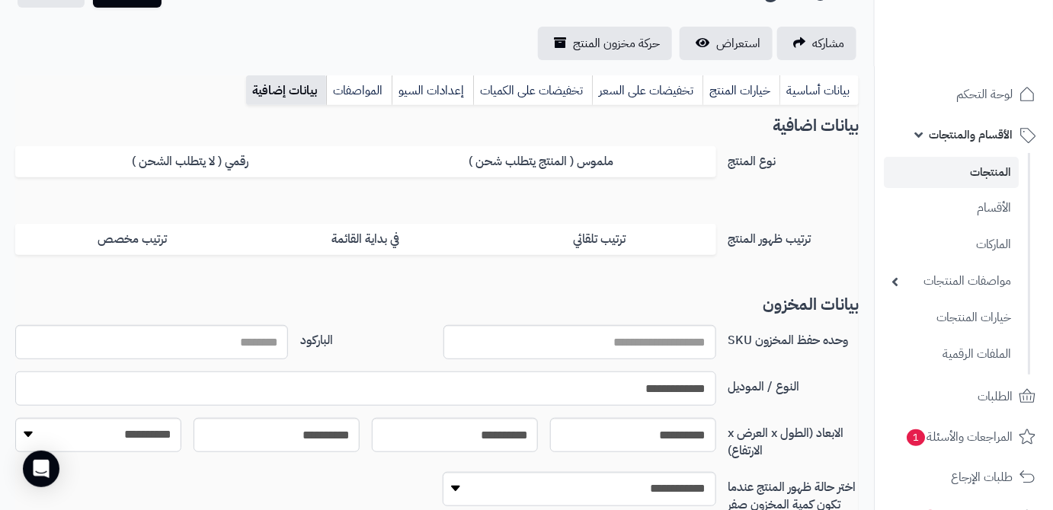
click at [658, 389] on input "**********" at bounding box center [365, 389] width 701 height 34
paste input "**********"
type input "**********"
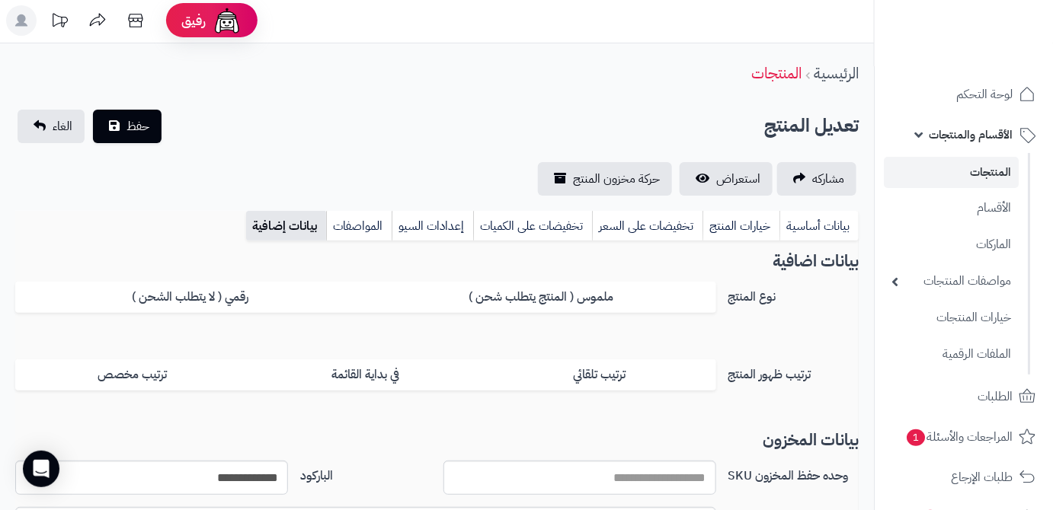
scroll to position [0, 0]
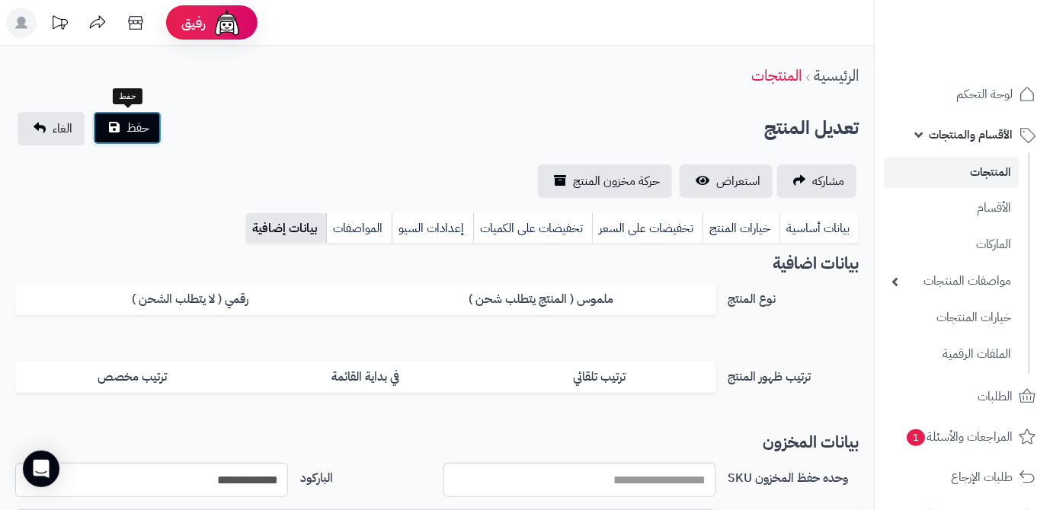
click at [136, 133] on span "حفظ" at bounding box center [137, 128] width 23 height 18
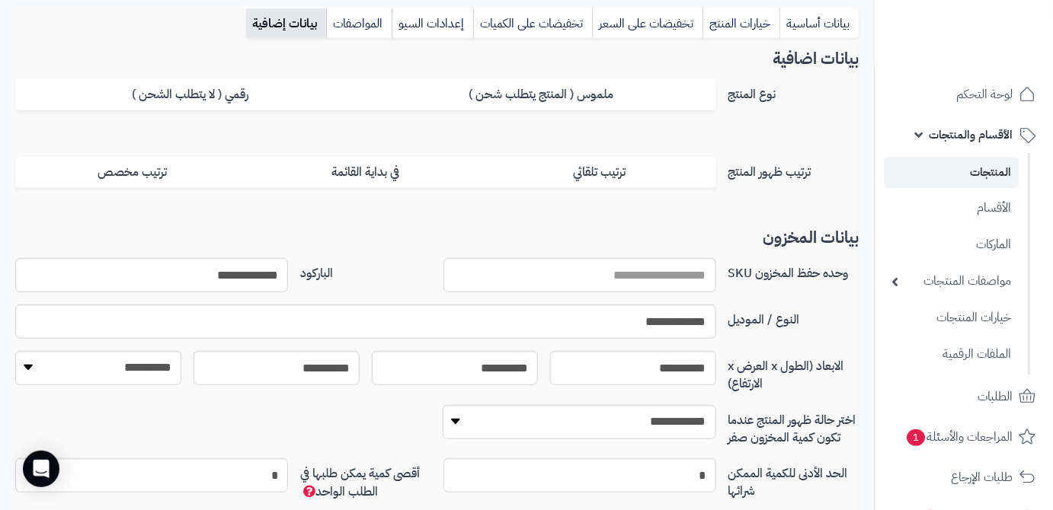
scroll to position [207, 0]
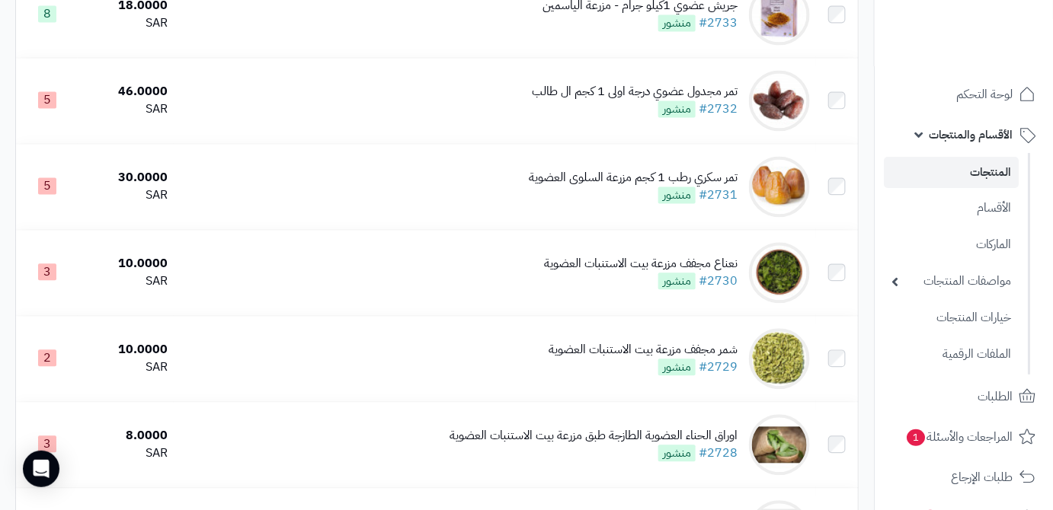
scroll to position [969, 0]
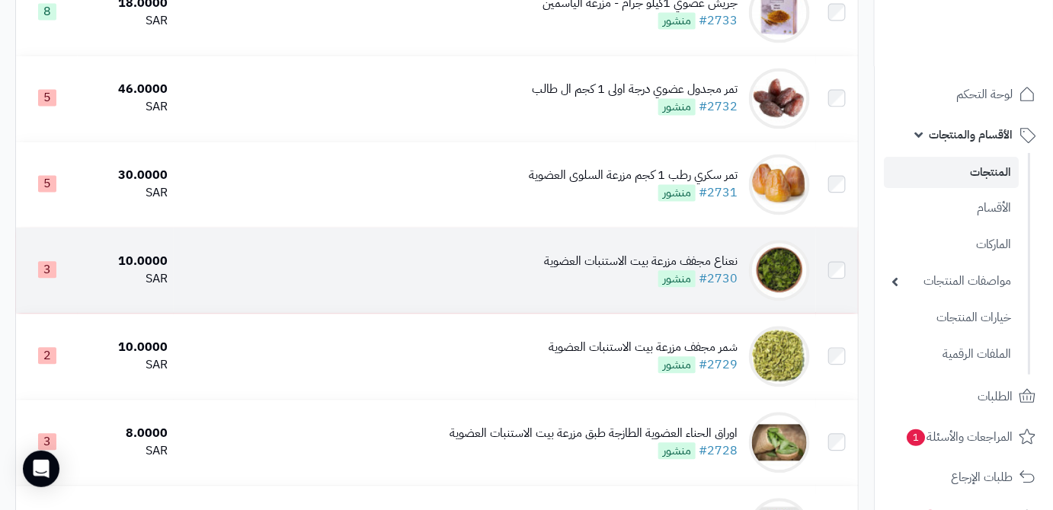
click at [604, 270] on div "نعناع مجفف مزرعة بيت الاستنبات العضوية" at bounding box center [640, 262] width 193 height 18
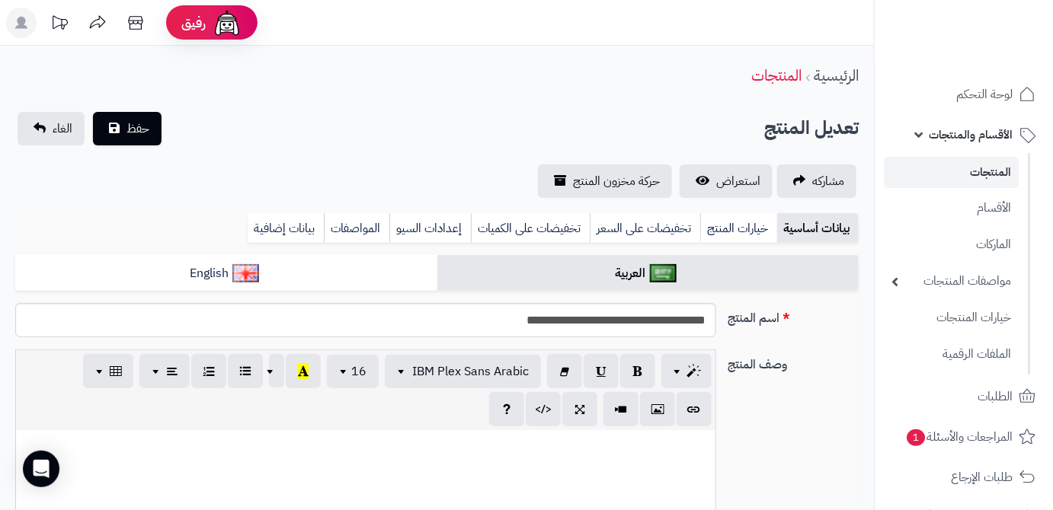
scroll to position [677, 0]
drag, startPoint x: 708, startPoint y: 318, endPoint x: 653, endPoint y: 323, distance: 55.0
click at [653, 323] on input "**********" at bounding box center [365, 320] width 701 height 34
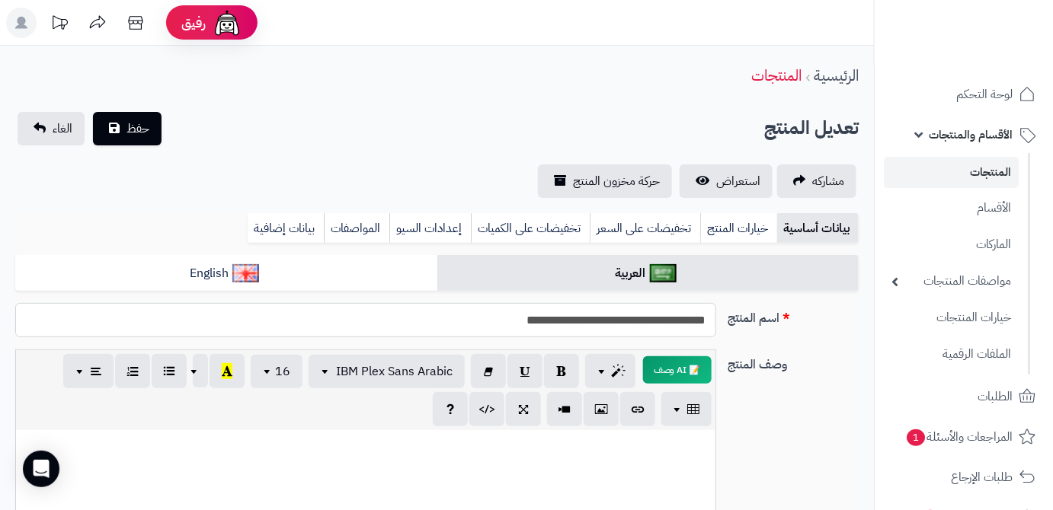
scroll to position [138, 0]
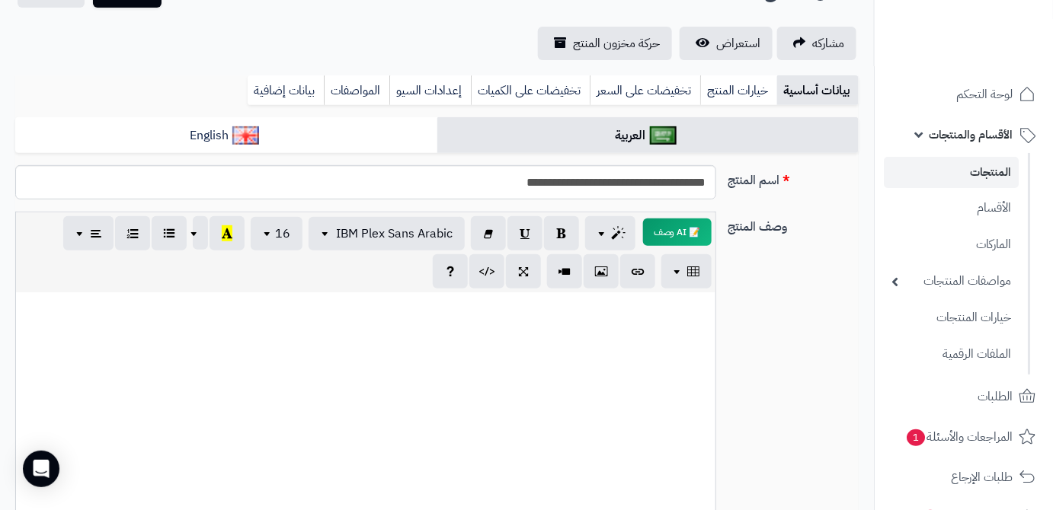
paste div
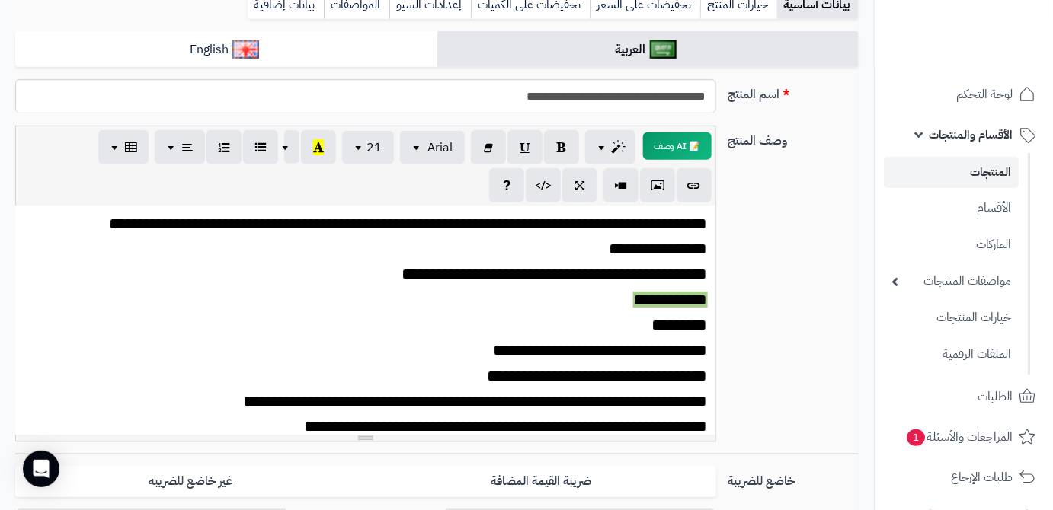
scroll to position [164, 0]
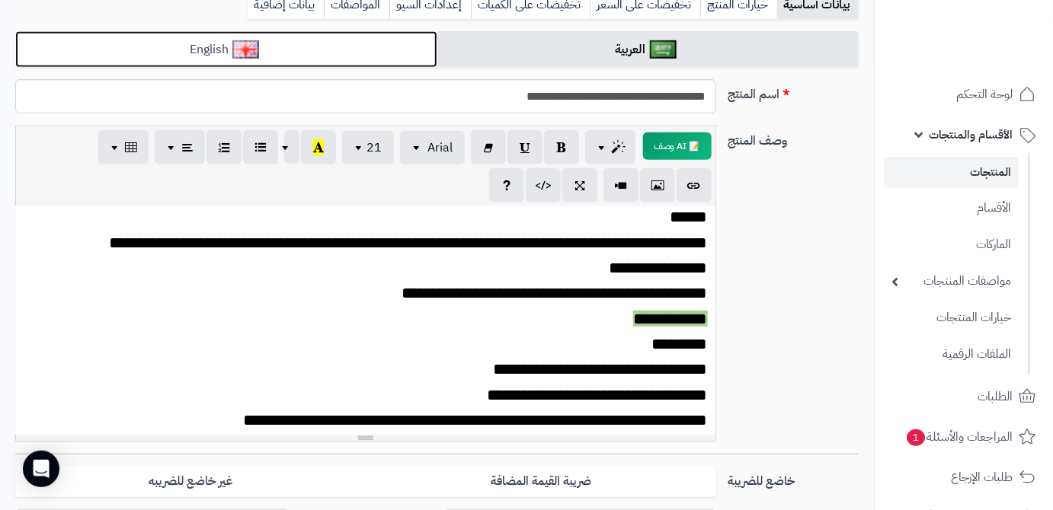
click at [360, 44] on link "English" at bounding box center [226, 49] width 422 height 37
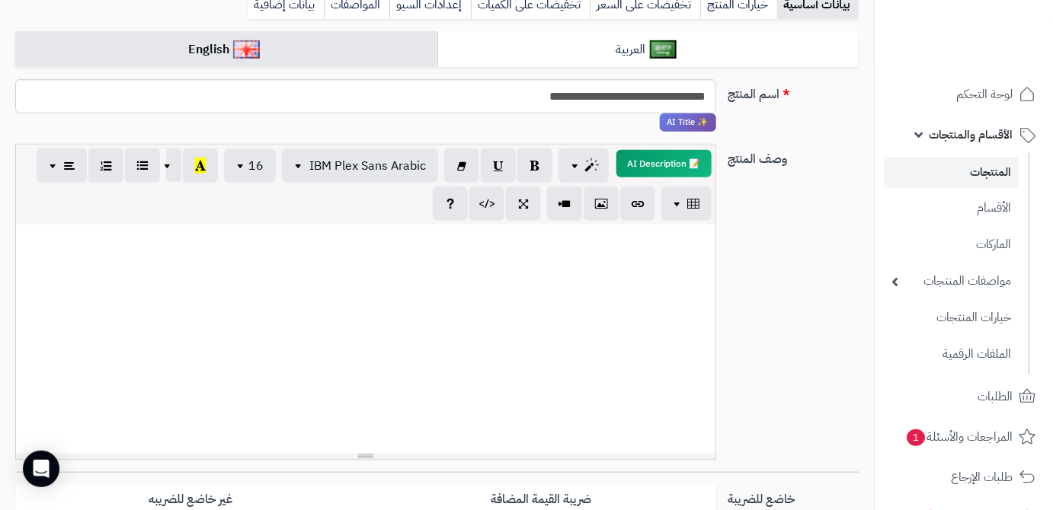
paste div
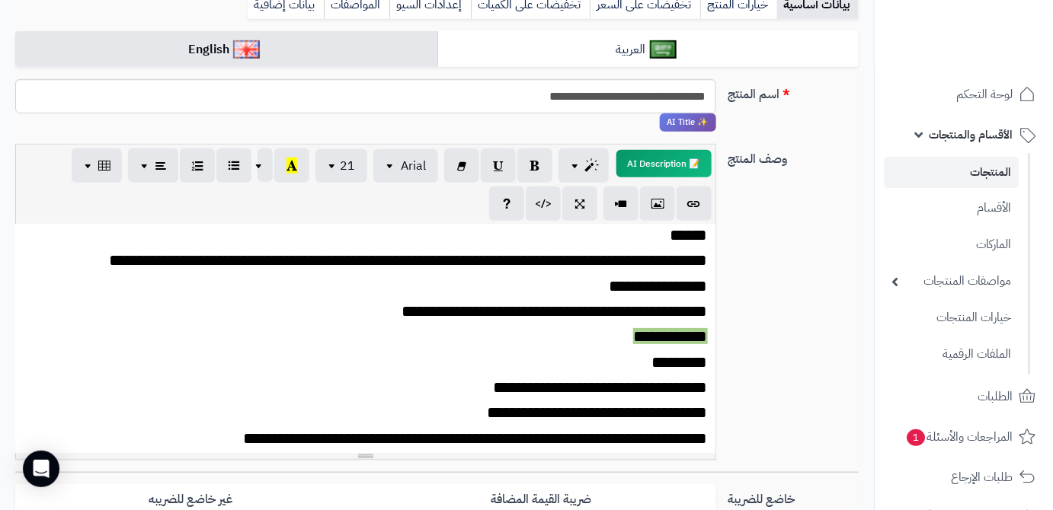
scroll to position [0, 0]
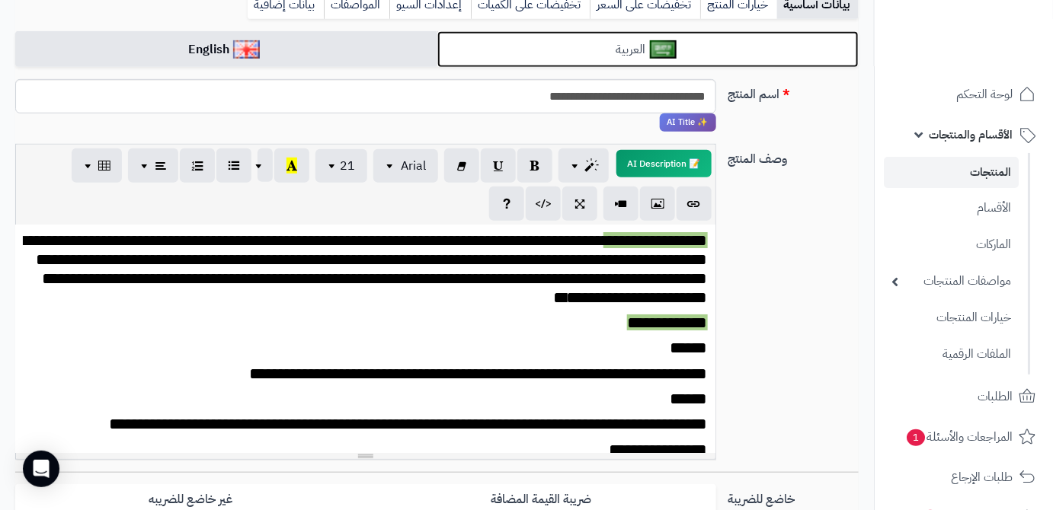
click at [685, 47] on link "العربية" at bounding box center [648, 49] width 422 height 37
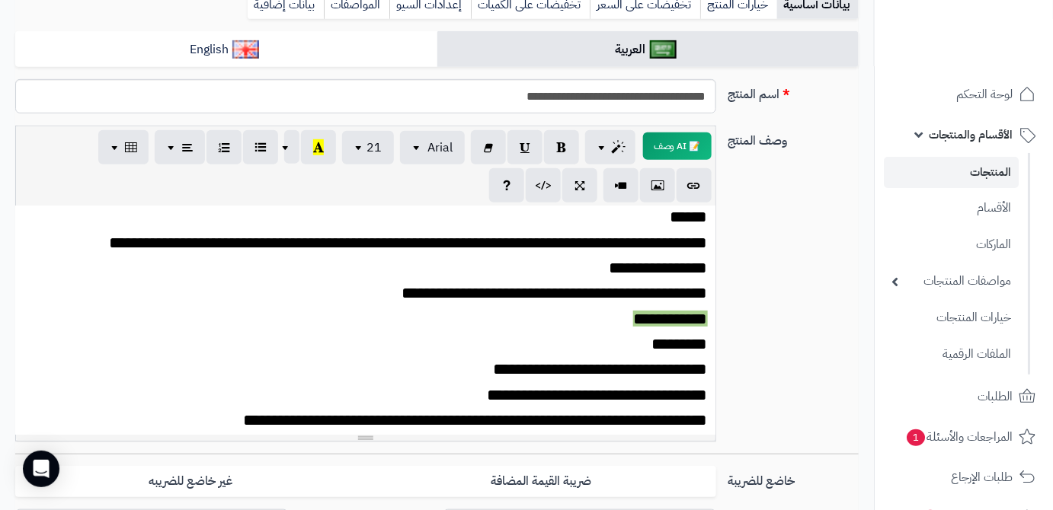
click at [646, 123] on div "**********" at bounding box center [436, 102] width 855 height 46
click at [650, 100] on input "**********" at bounding box center [365, 96] width 701 height 34
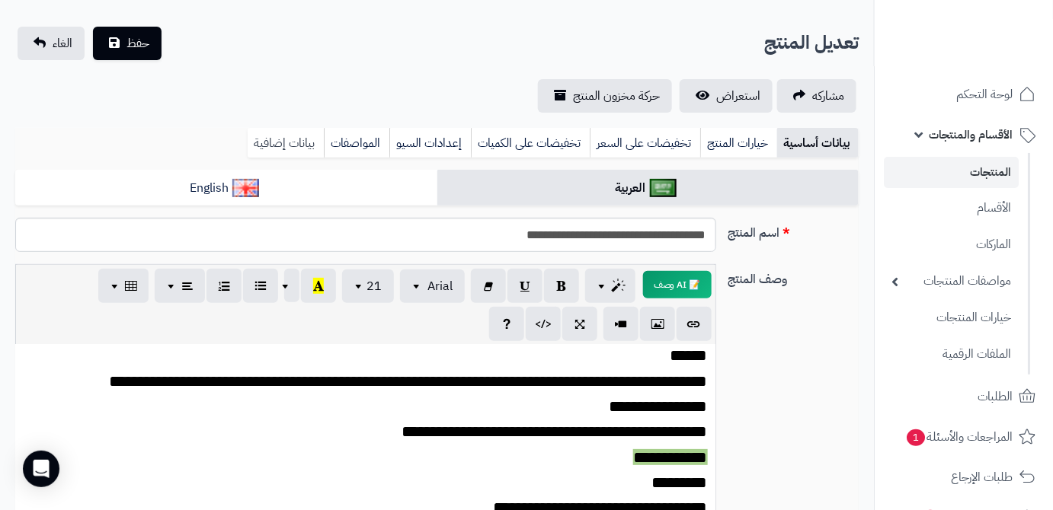
click at [284, 151] on link "بيانات إضافية" at bounding box center [286, 143] width 76 height 30
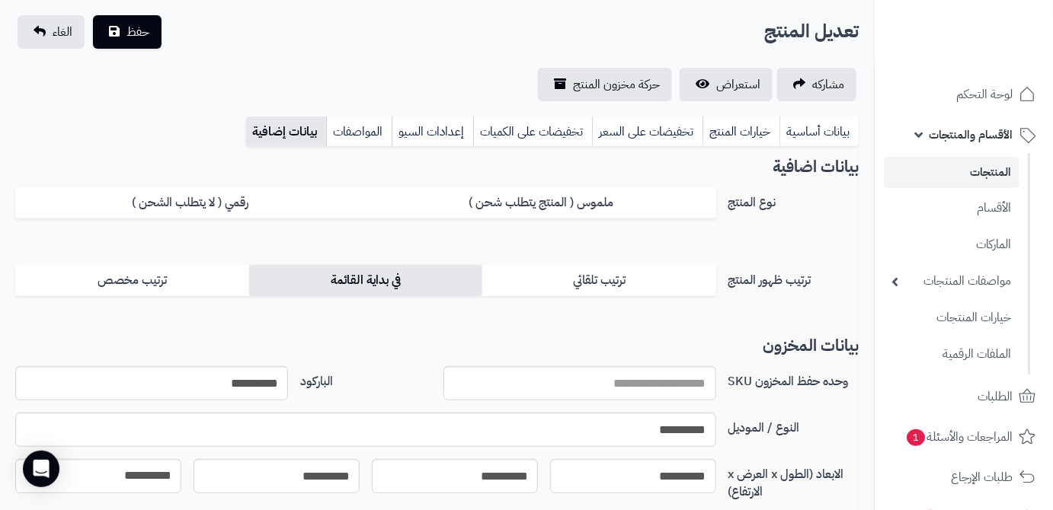
scroll to position [293, 0]
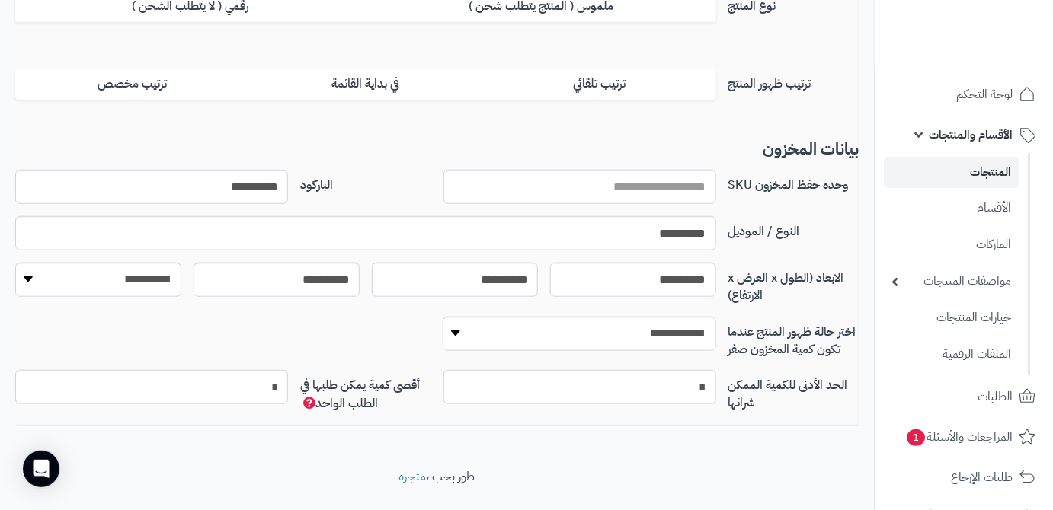
click at [265, 175] on input "**********" at bounding box center [151, 187] width 273 height 34
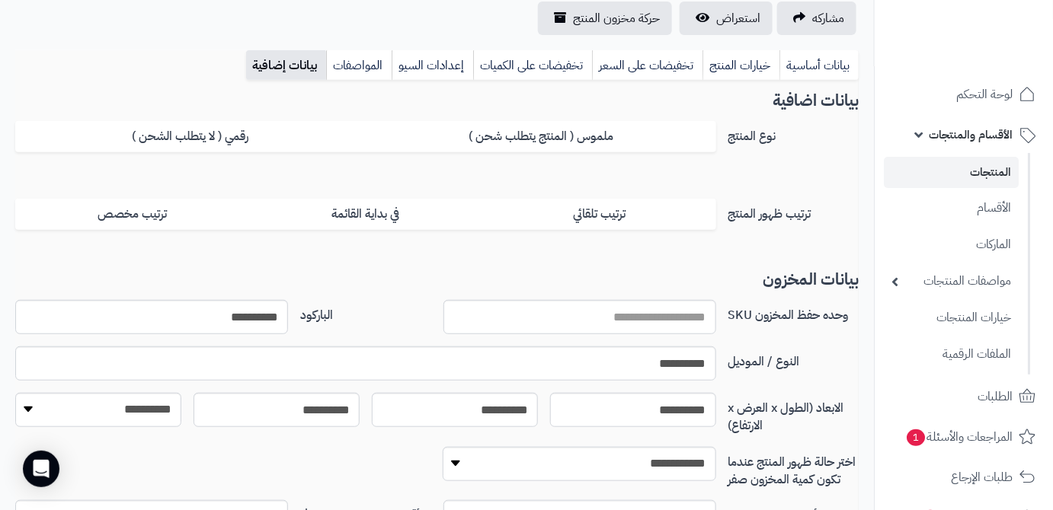
scroll to position [16, 0]
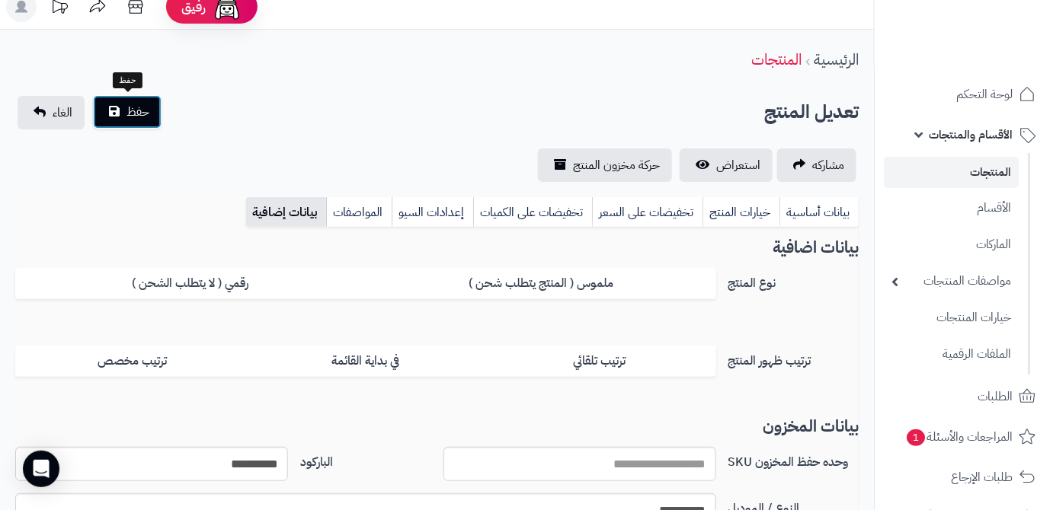
click at [119, 105] on button "حفظ" at bounding box center [127, 112] width 69 height 34
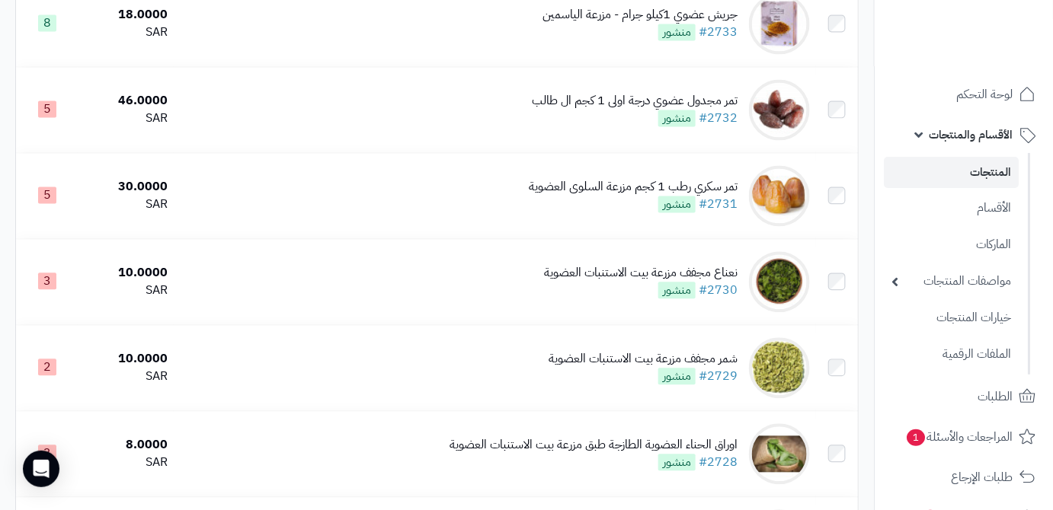
scroll to position [969, 0]
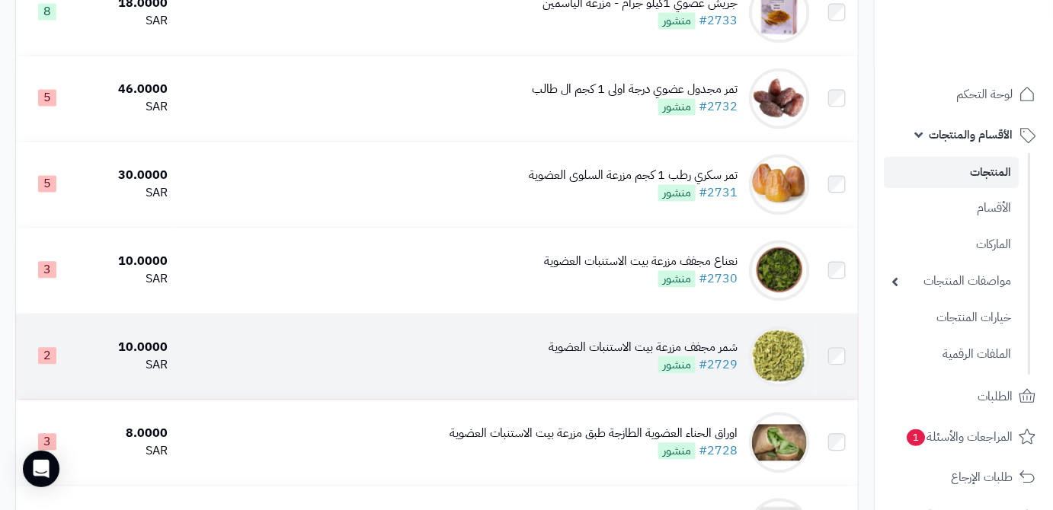
click at [627, 356] on div "شمر مجفف مزرعة بيت الاستنبات العضوية" at bounding box center [642, 348] width 189 height 18
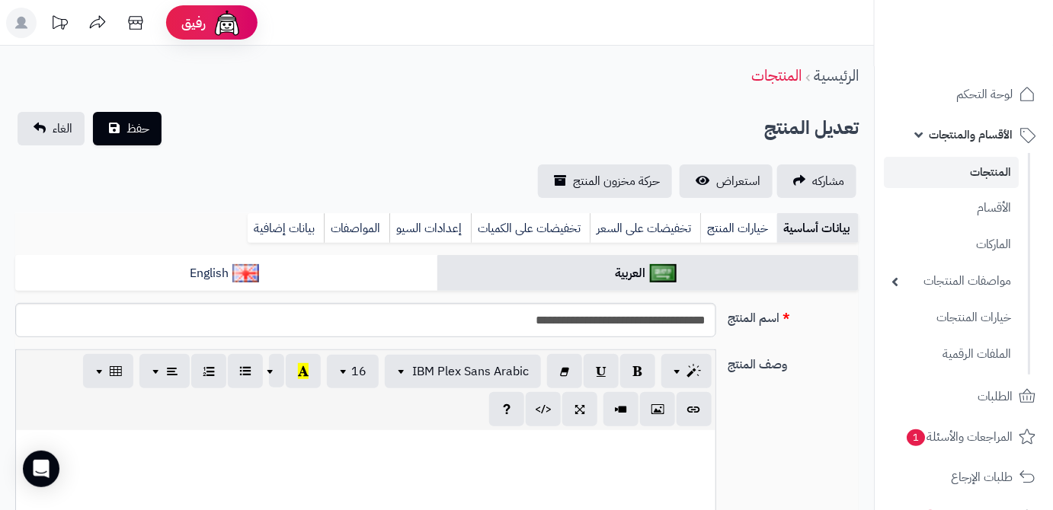
scroll to position [68, 0]
drag, startPoint x: 708, startPoint y: 322, endPoint x: 656, endPoint y: 333, distance: 52.9
click at [656, 333] on input "**********" at bounding box center [365, 320] width 701 height 34
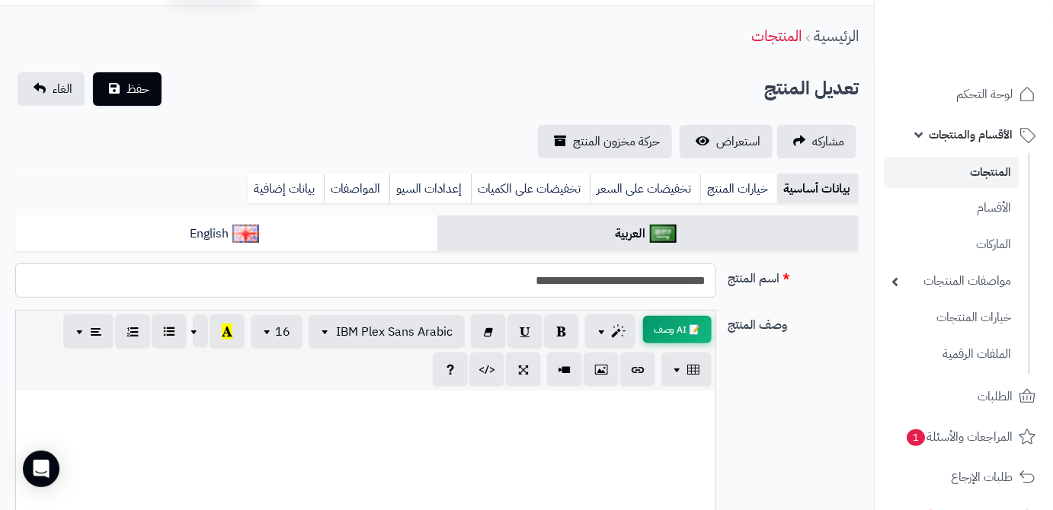
scroll to position [138, 0]
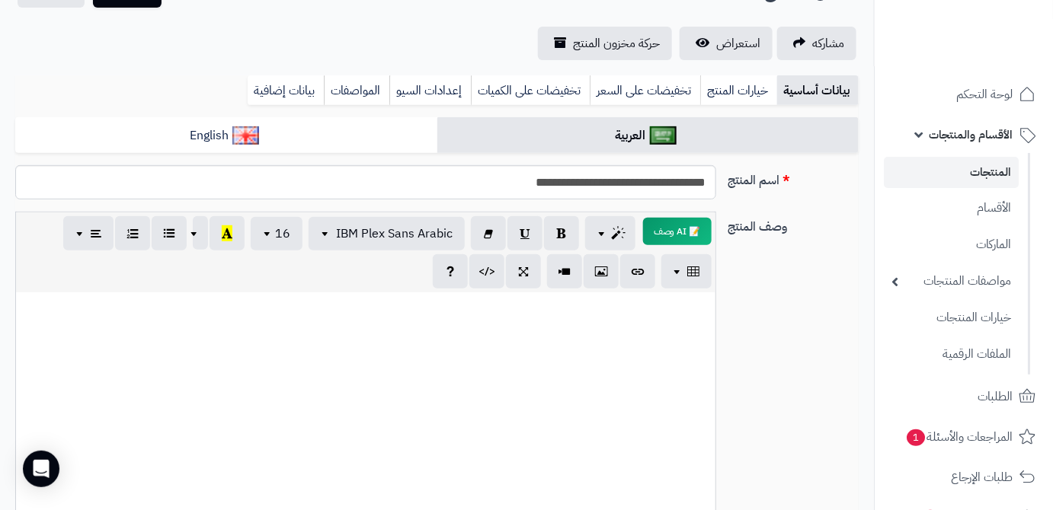
paste div
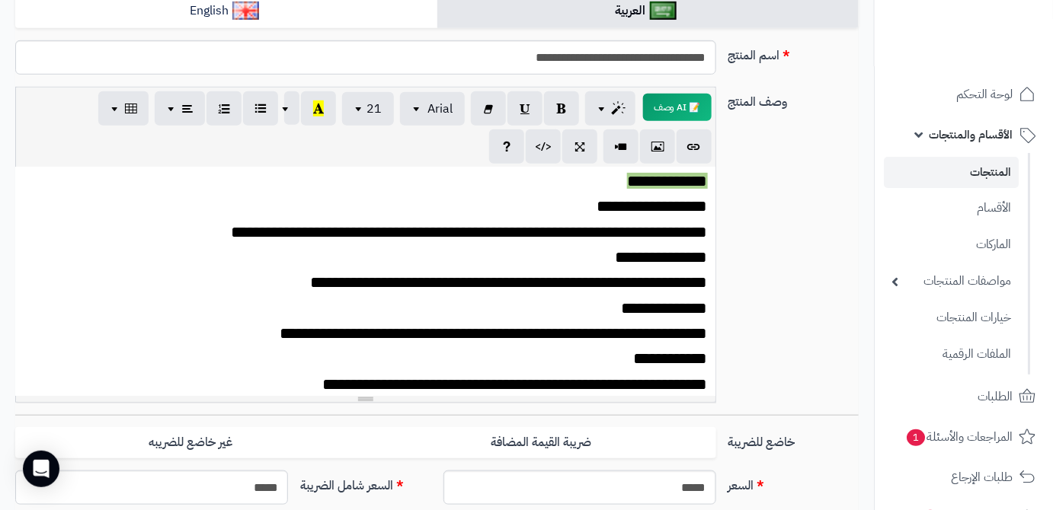
scroll to position [156, 0]
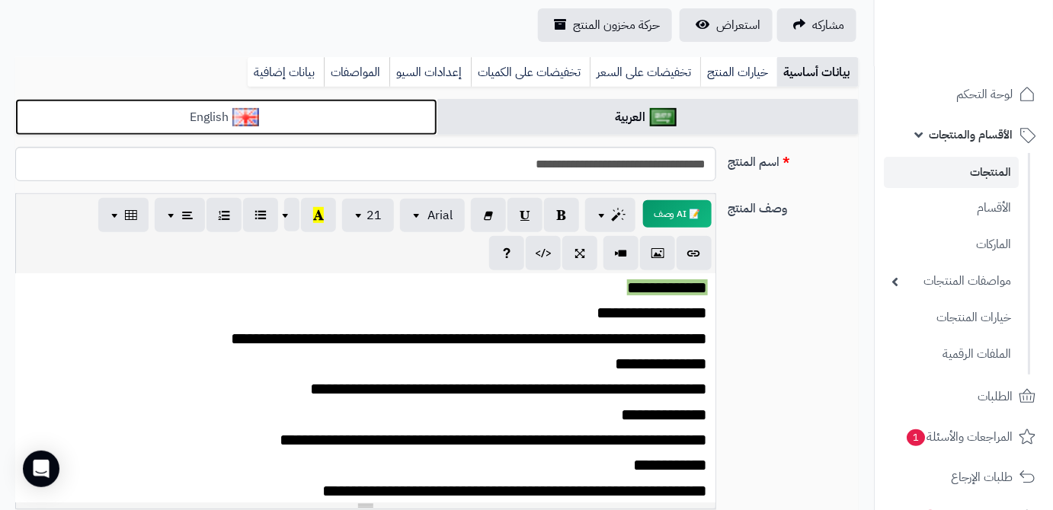
click at [387, 126] on link "English" at bounding box center [226, 117] width 422 height 37
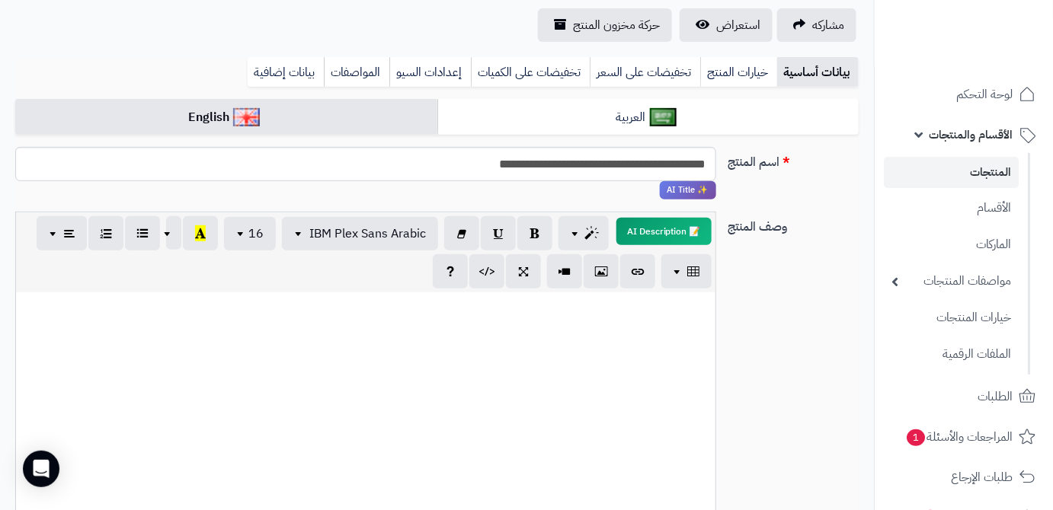
paste div
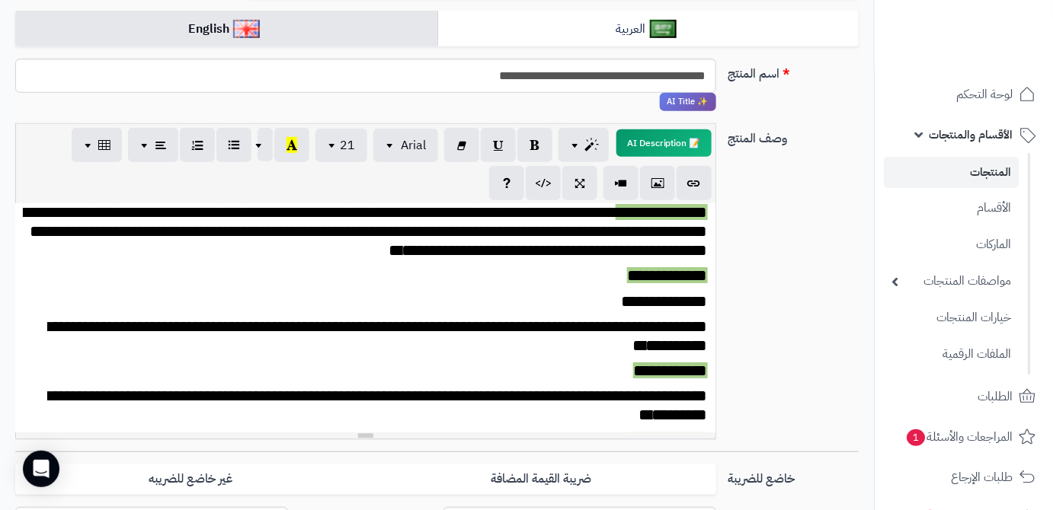
scroll to position [0, 0]
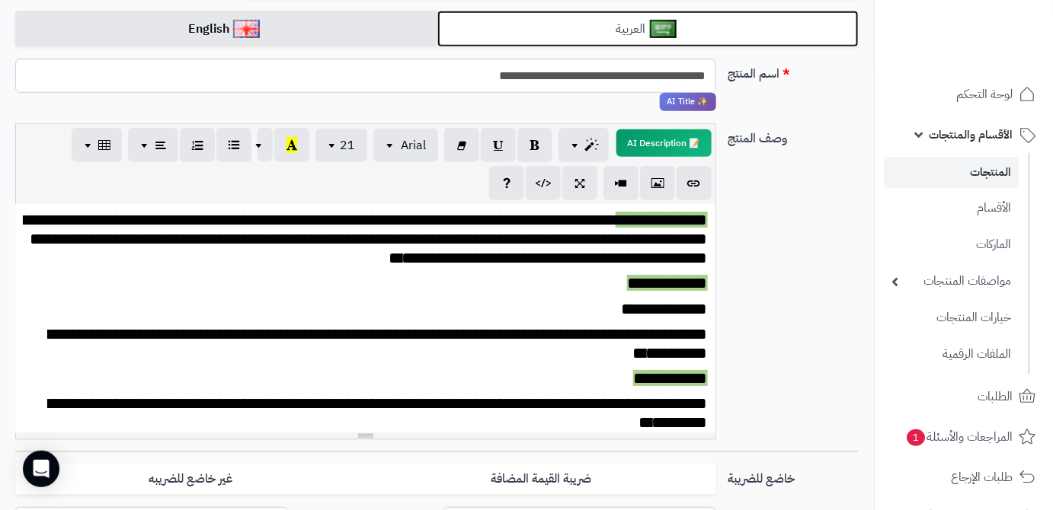
click at [714, 18] on link "العربية" at bounding box center [648, 29] width 422 height 37
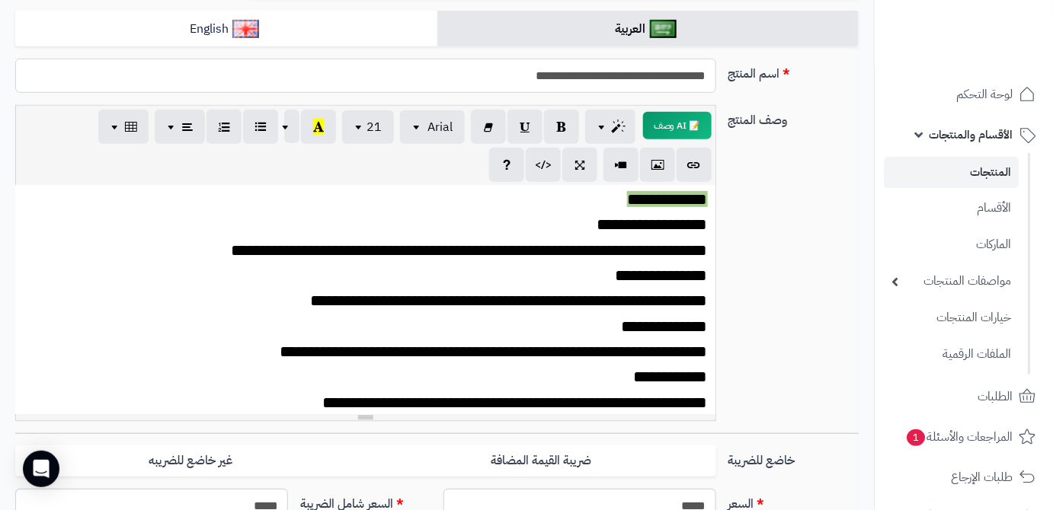
click at [663, 85] on input "**********" at bounding box center [365, 76] width 701 height 34
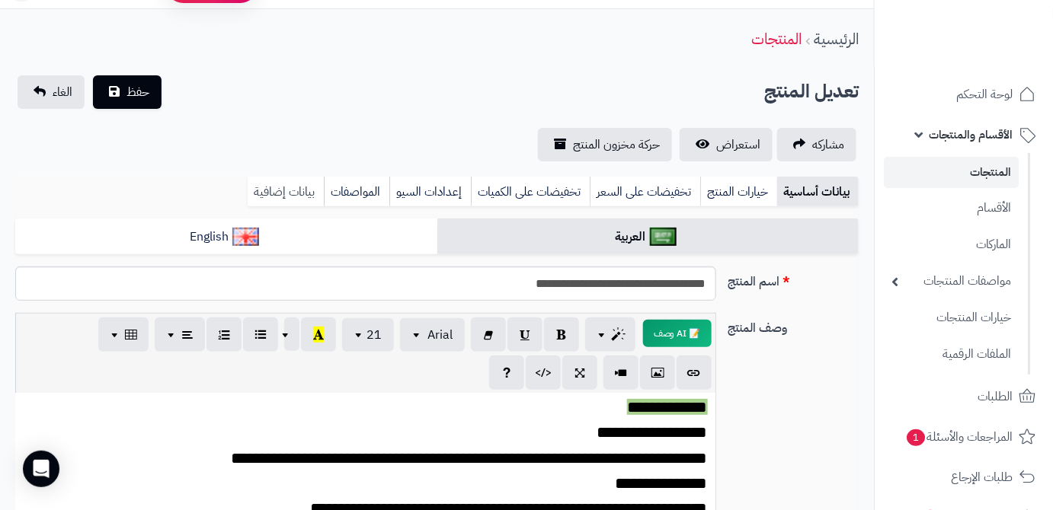
click at [310, 187] on link "بيانات إضافية" at bounding box center [286, 192] width 76 height 30
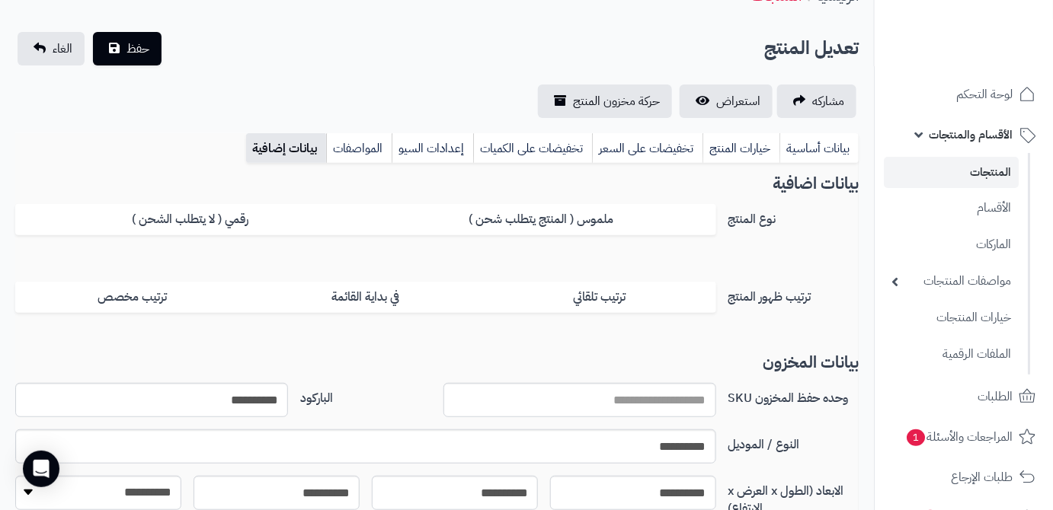
scroll to position [244, 0]
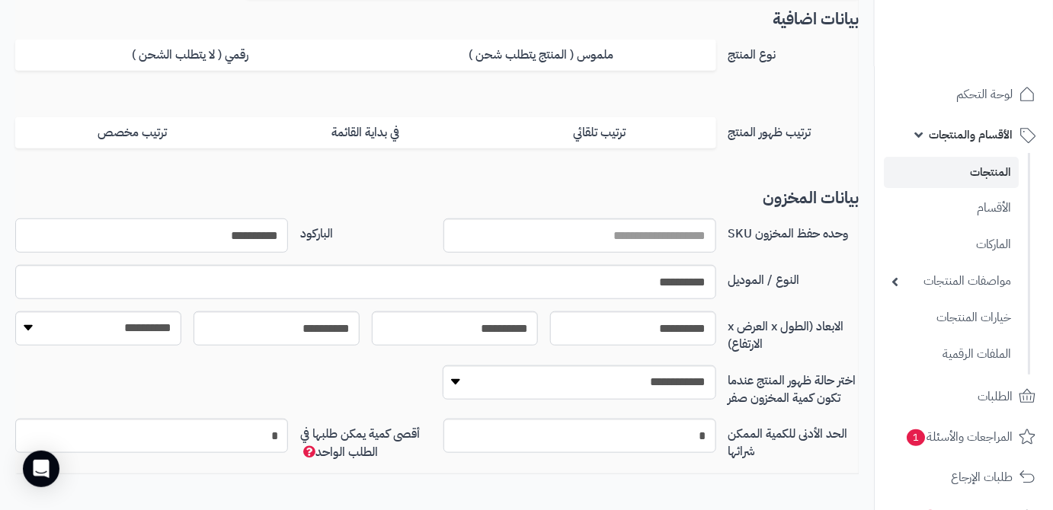
click at [276, 237] on input "**********" at bounding box center [151, 236] width 273 height 34
drag, startPoint x: 401, startPoint y: 490, endPoint x: 401, endPoint y: 500, distance: 9.9
click at [401, 497] on div "**********" at bounding box center [437, 159] width 874 height 716
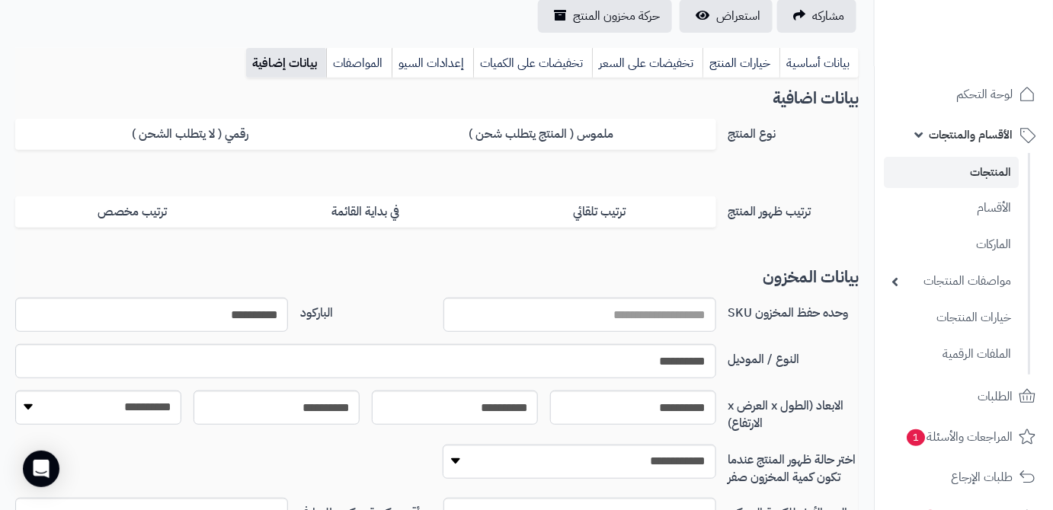
scroll to position [106, 0]
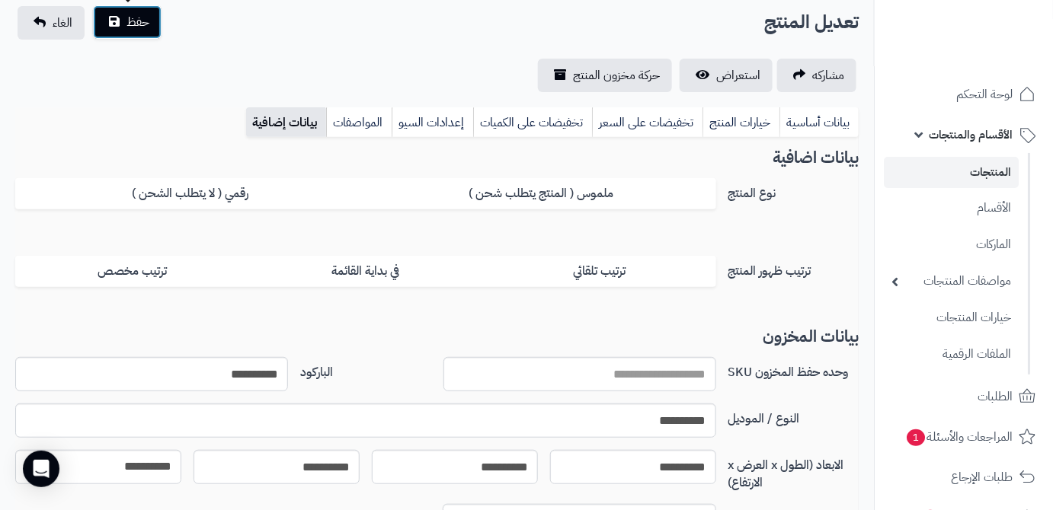
click at [121, 21] on button "حفظ" at bounding box center [127, 22] width 69 height 34
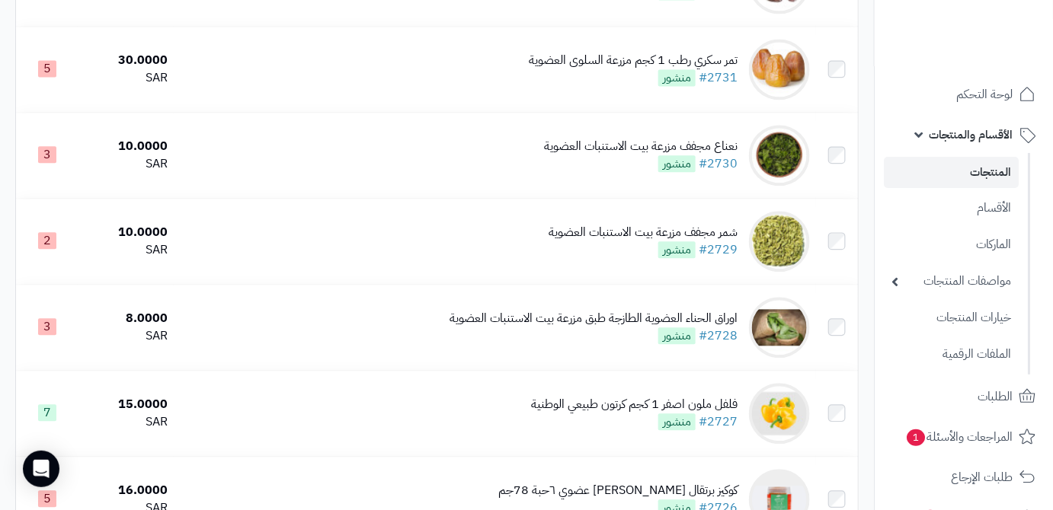
scroll to position [1107, 0]
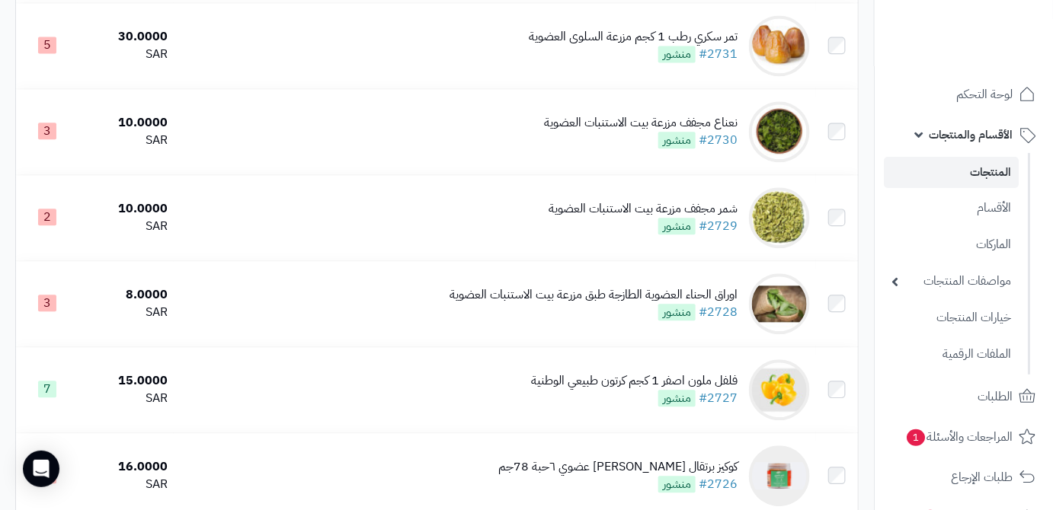
click at [602, 304] on div "اوراق الحناء العضوية الطازجة طبق مزرعة بيت الاستنبات العضوية" at bounding box center [593, 295] width 288 height 18
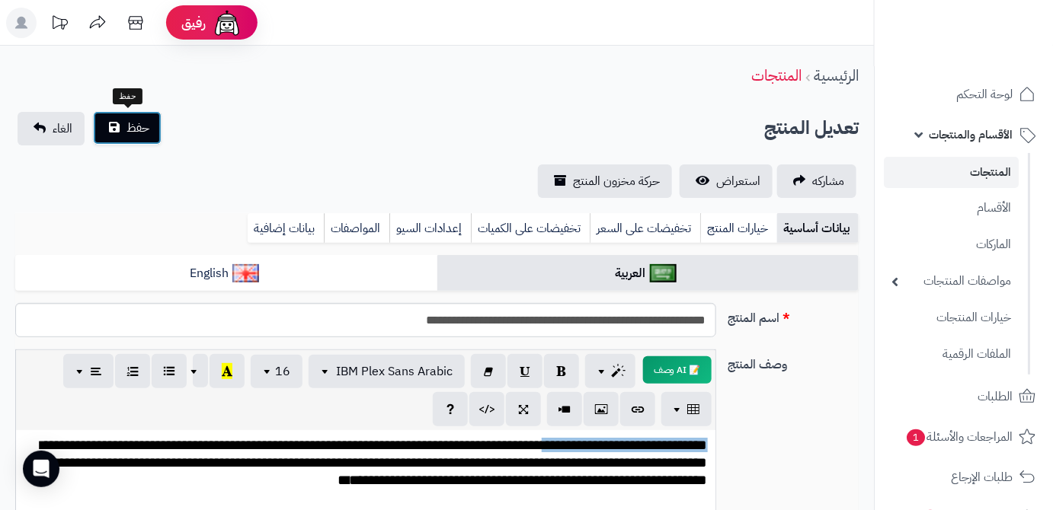
click at [117, 130] on button "حفظ" at bounding box center [127, 128] width 69 height 34
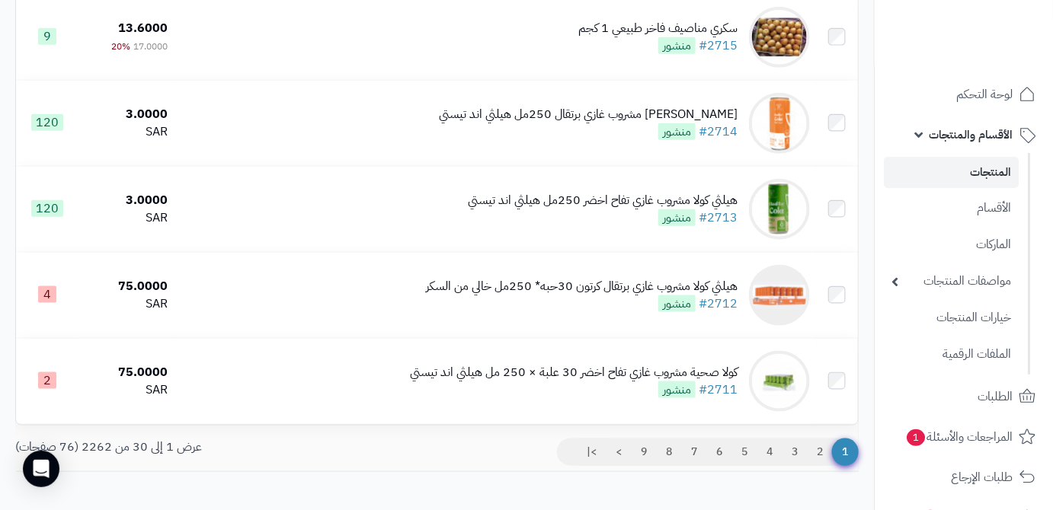
scroll to position [2504, 0]
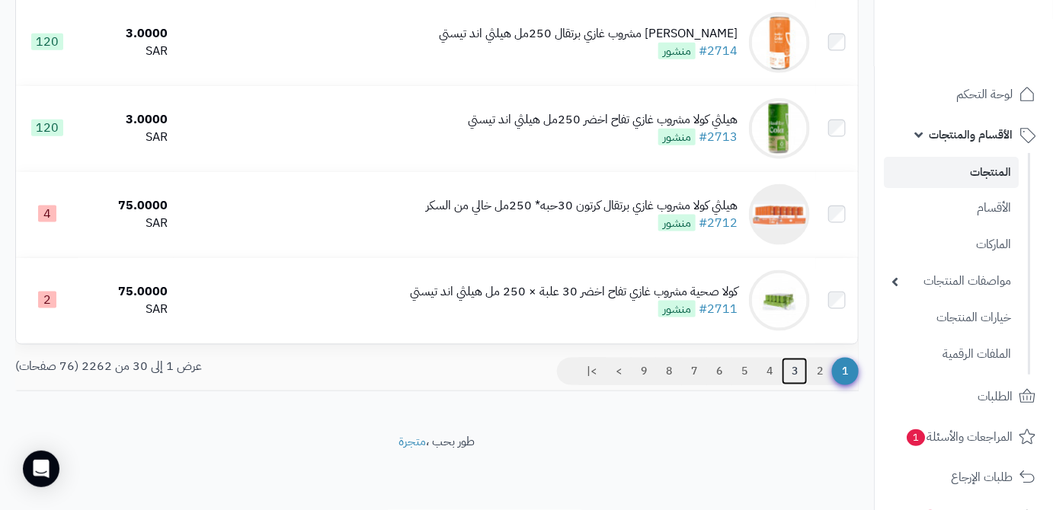
click at [792, 376] on link "3" at bounding box center [794, 371] width 26 height 27
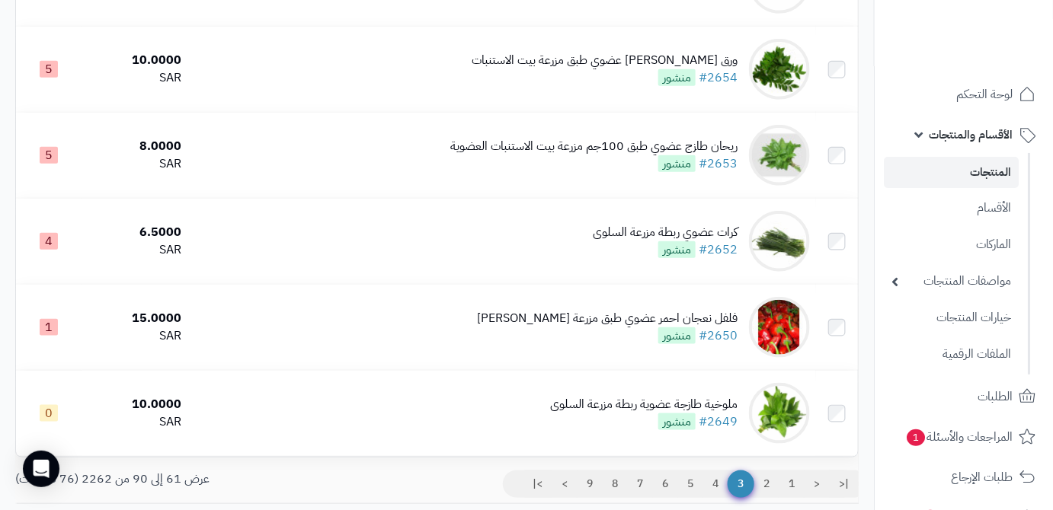
scroll to position [2455, 0]
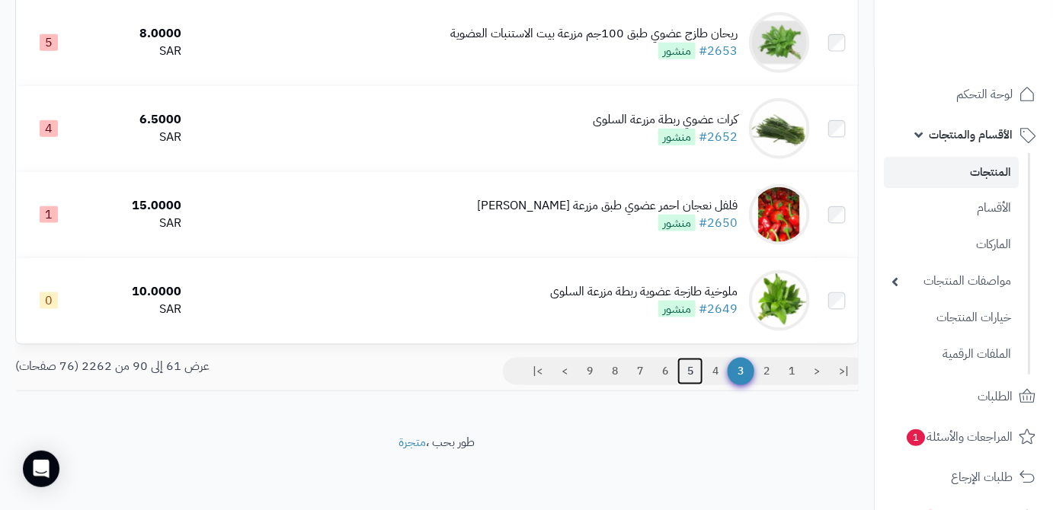
click at [692, 368] on link "5" at bounding box center [690, 371] width 26 height 27
click at [683, 375] on link "5" at bounding box center [690, 371] width 26 height 27
click at [692, 372] on link "5" at bounding box center [690, 371] width 26 height 27
click at [689, 369] on link "5" at bounding box center [690, 371] width 26 height 27
click at [692, 371] on link "5" at bounding box center [690, 371] width 26 height 27
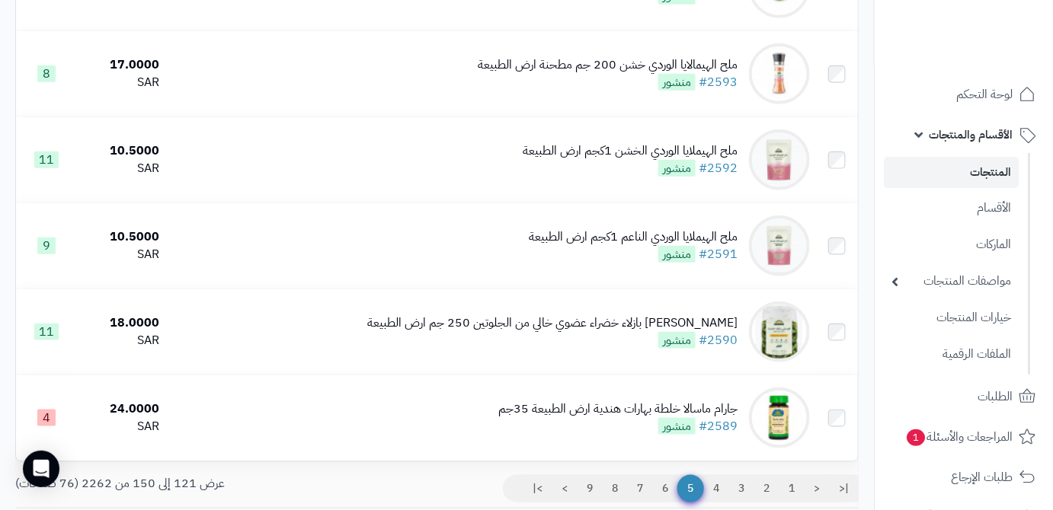
scroll to position [2455, 0]
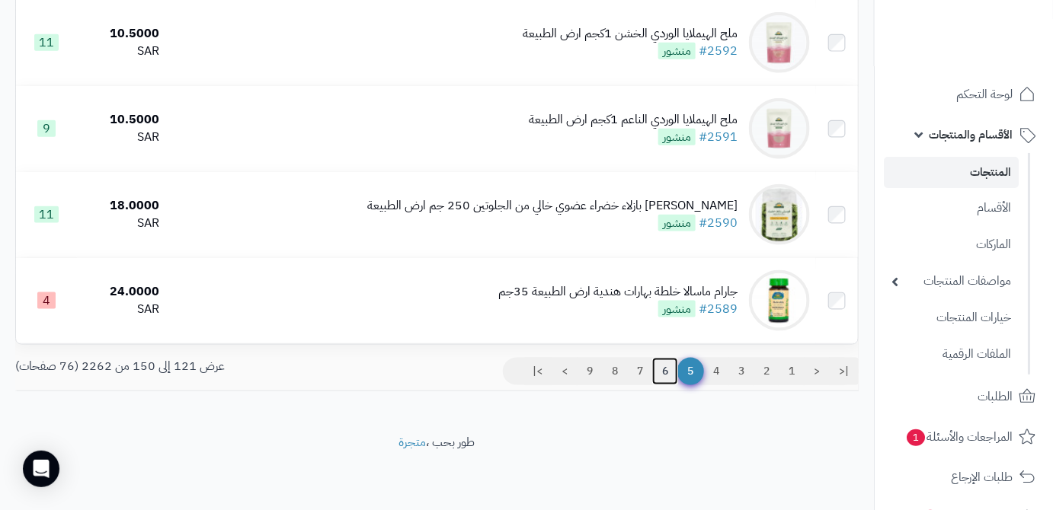
click at [658, 372] on link "6" at bounding box center [665, 371] width 26 height 27
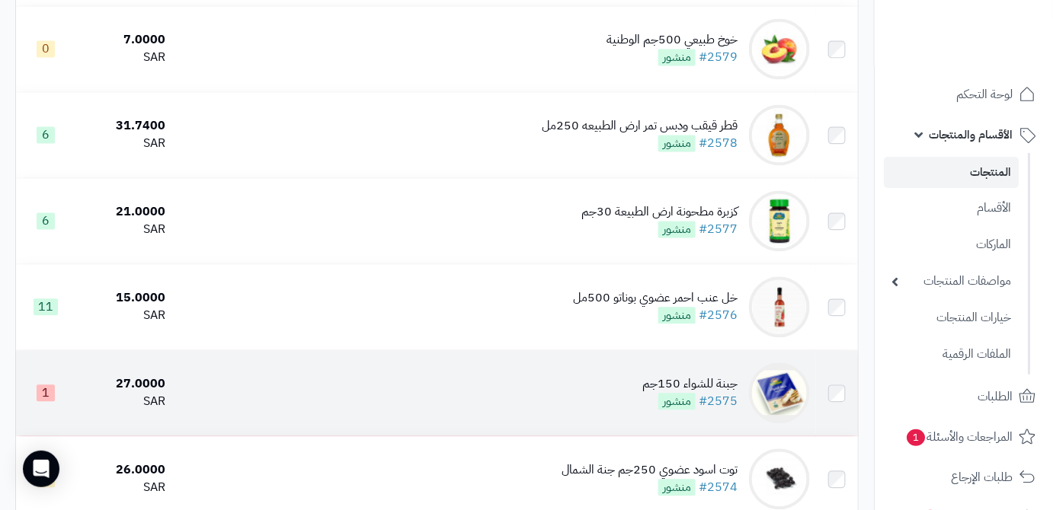
scroll to position [1107, 0]
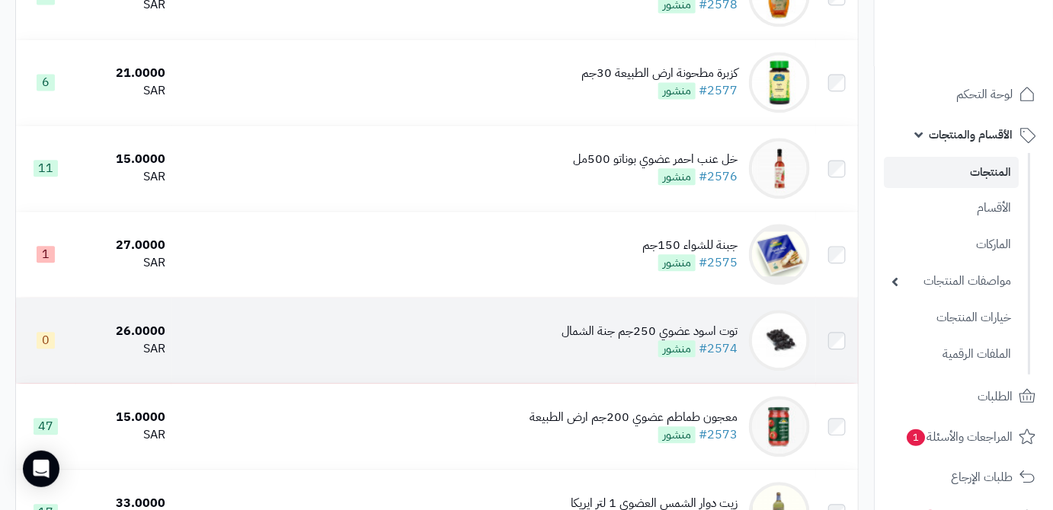
click at [577, 340] on div "توت اسود عضوي 250جم جنة الشمال" at bounding box center [649, 332] width 176 height 18
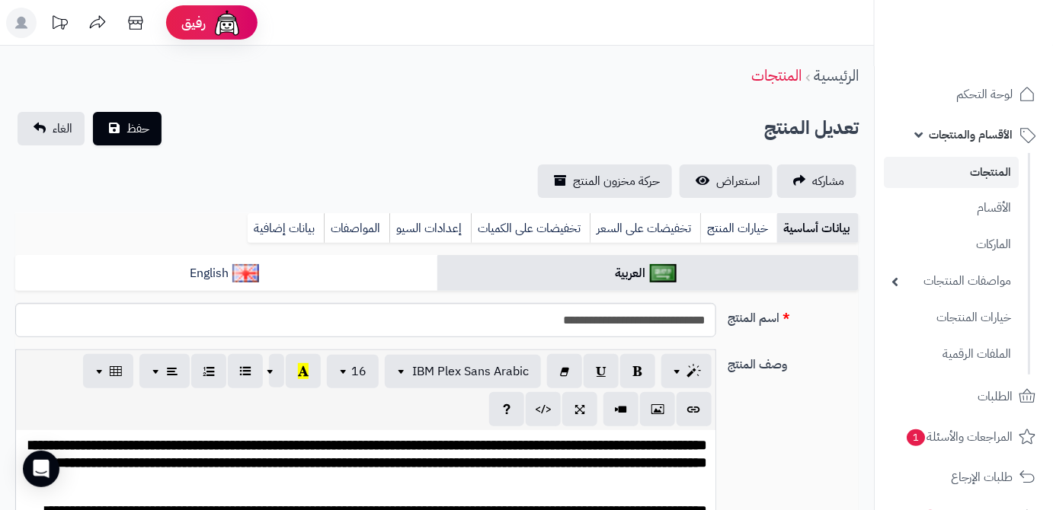
scroll to position [696, 0]
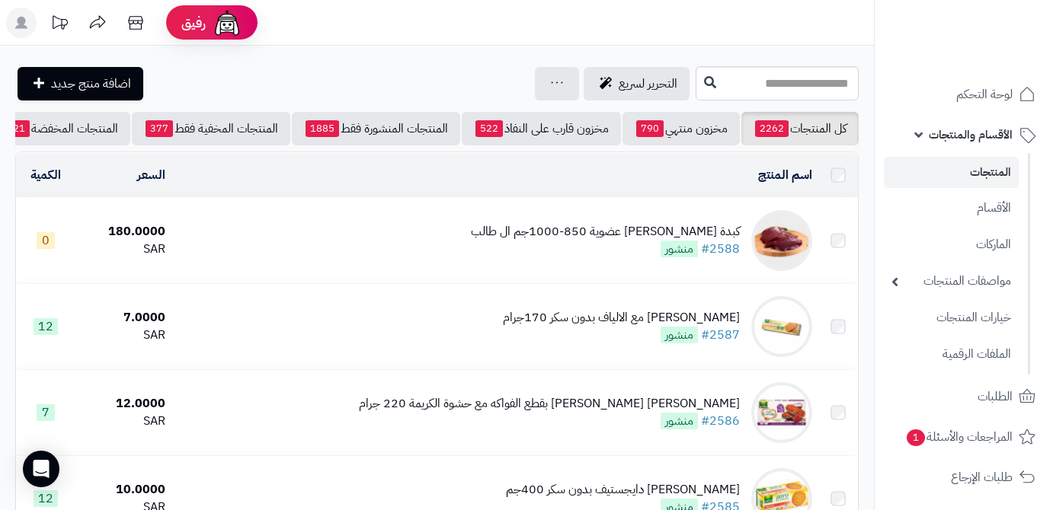
scroll to position [1107, 0]
